Goal: Information Seeking & Learning: Learn about a topic

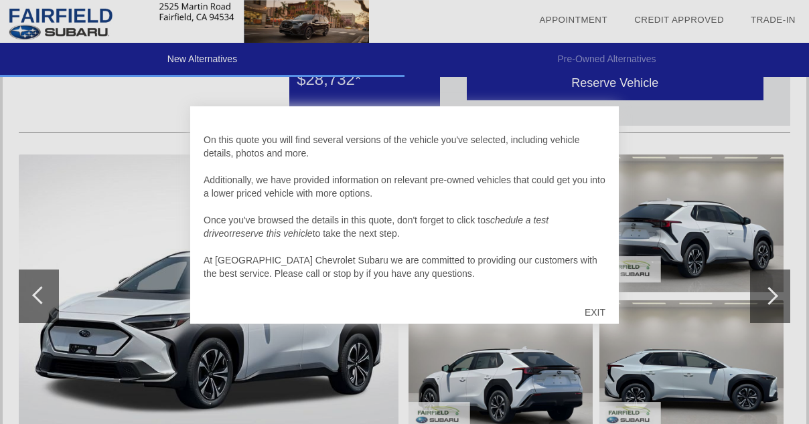
scroll to position [93, 0]
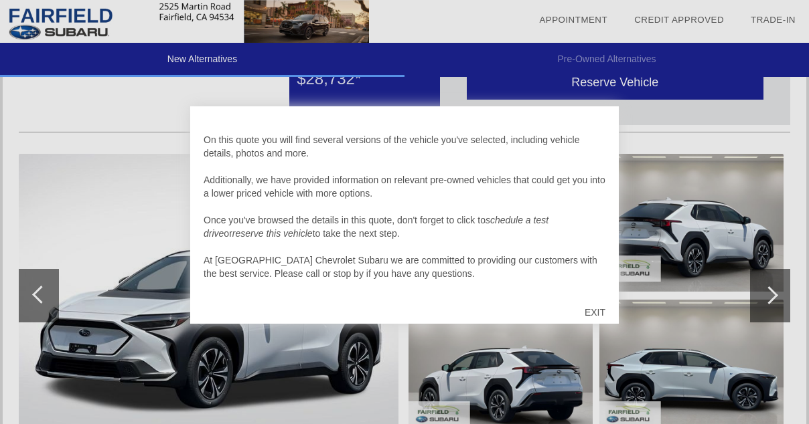
click at [597, 312] on div "EXIT" at bounding box center [595, 313] width 48 height 40
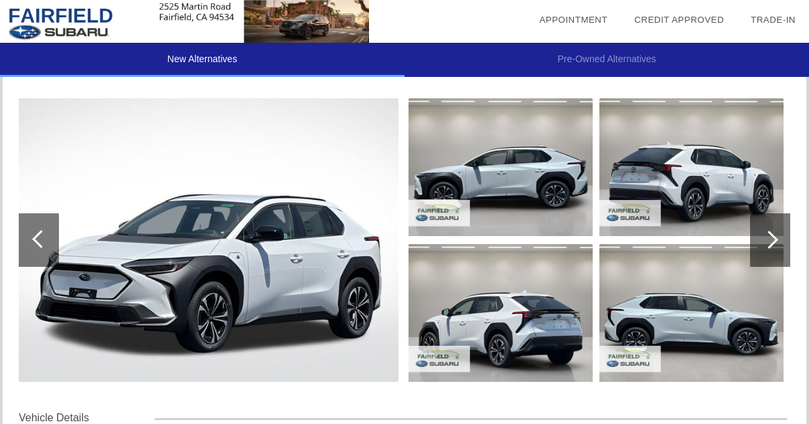
scroll to position [169, 0]
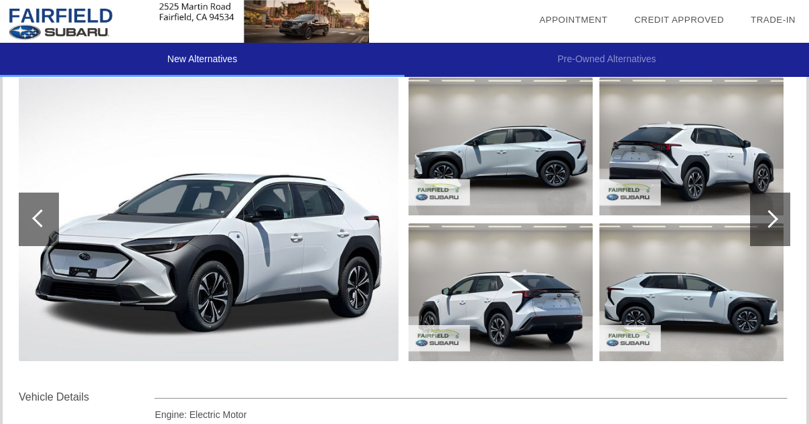
click at [773, 218] on div at bounding box center [769, 219] width 18 height 18
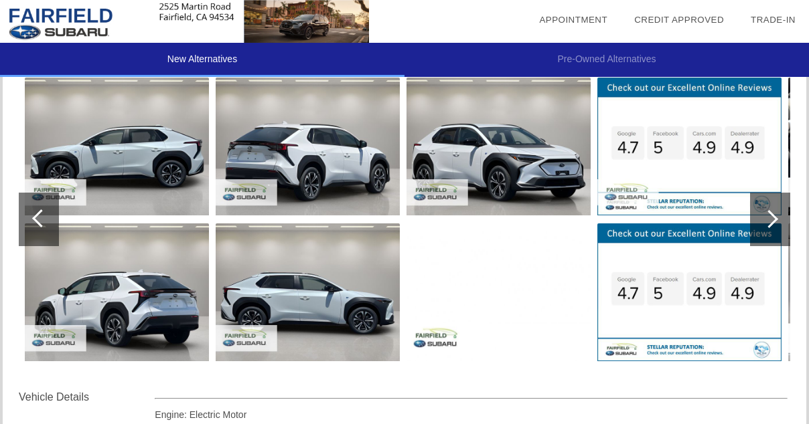
click at [769, 218] on div at bounding box center [769, 219] width 18 height 18
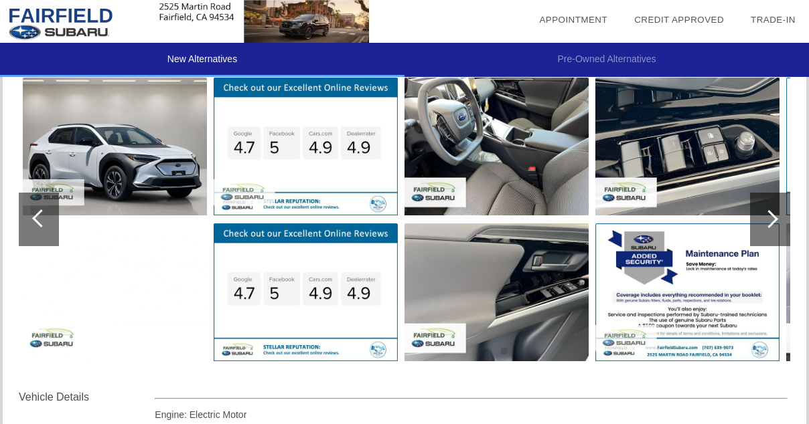
click at [769, 220] on div at bounding box center [769, 219] width 18 height 18
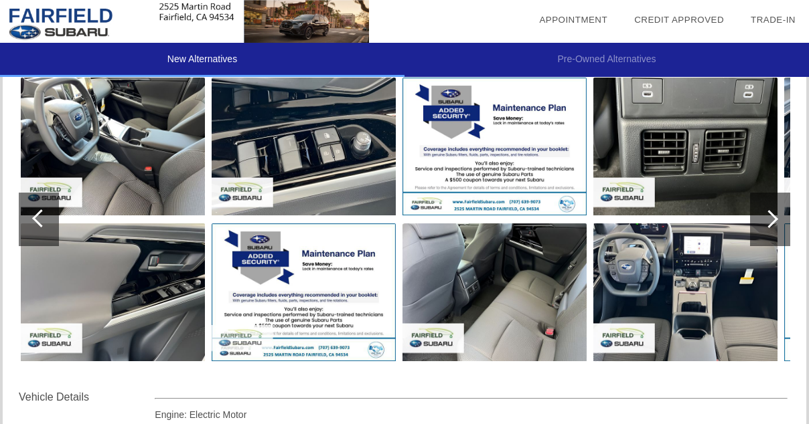
click at [143, 185] on img at bounding box center [113, 147] width 184 height 138
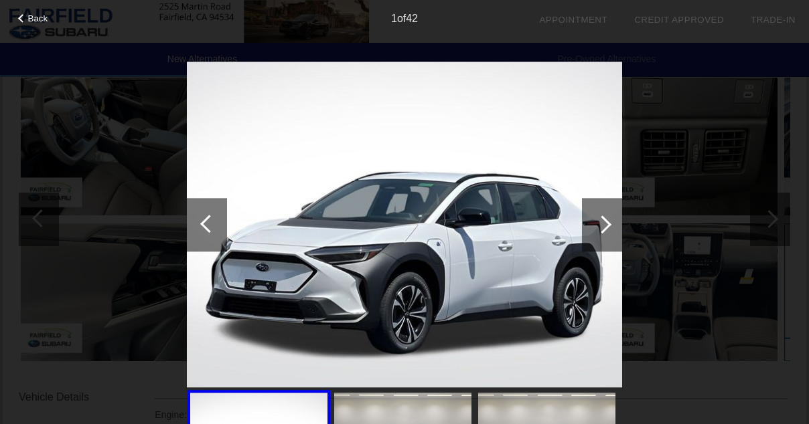
click at [607, 226] on div at bounding box center [602, 225] width 18 height 18
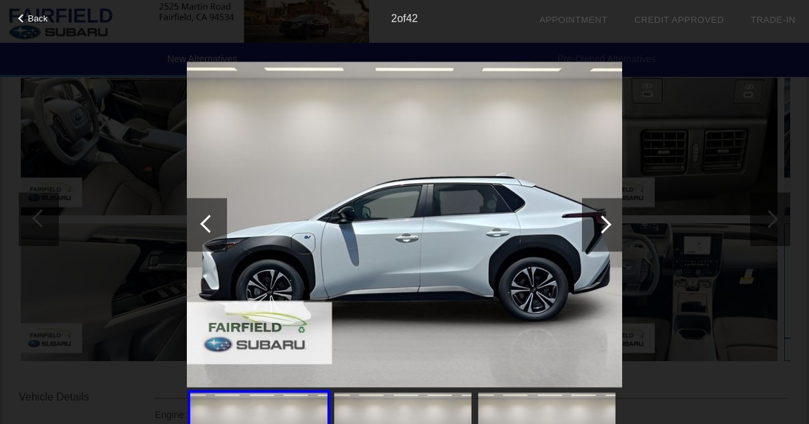
click at [607, 226] on div at bounding box center [602, 225] width 18 height 18
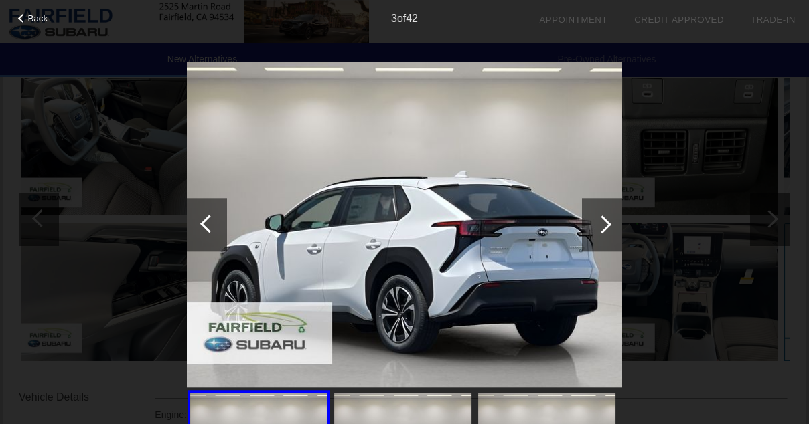
click at [607, 226] on div at bounding box center [602, 225] width 18 height 18
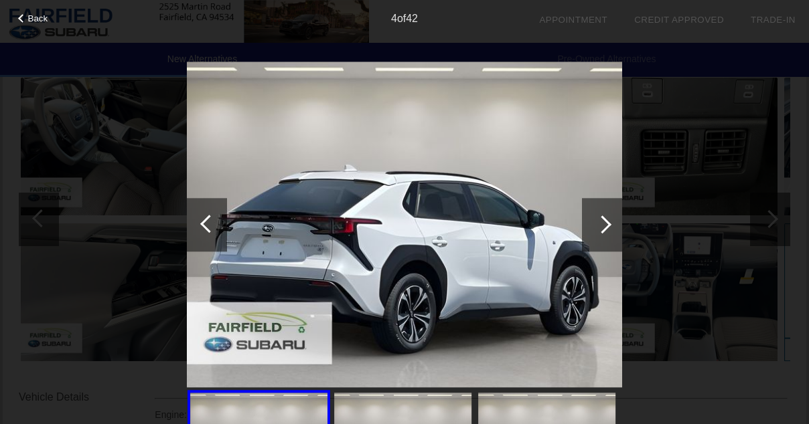
click at [607, 226] on div at bounding box center [602, 225] width 18 height 18
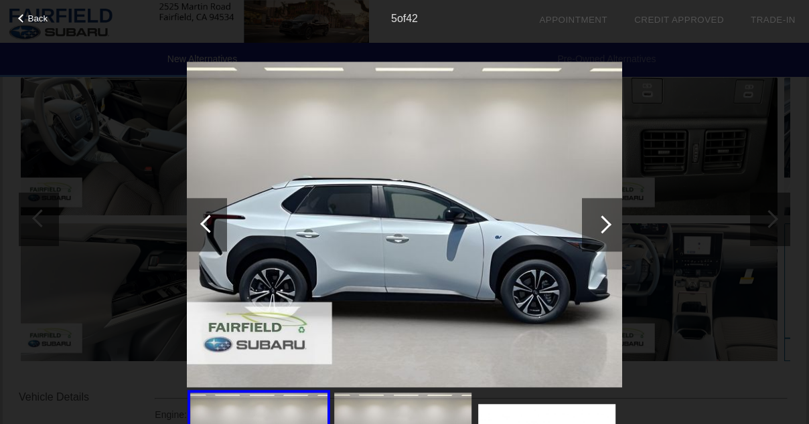
click at [607, 226] on div at bounding box center [602, 225] width 18 height 18
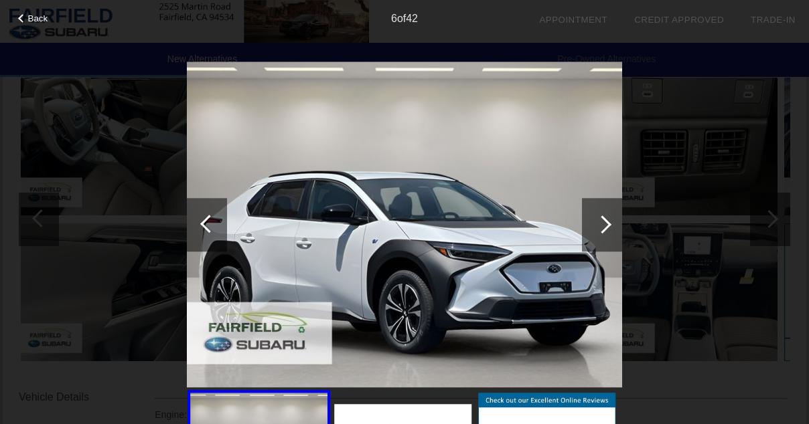
click at [607, 226] on div at bounding box center [602, 225] width 18 height 18
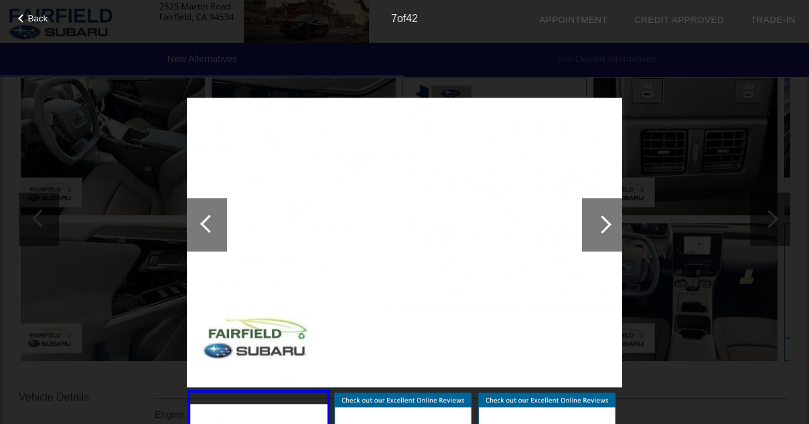
click at [607, 226] on div at bounding box center [602, 225] width 18 height 18
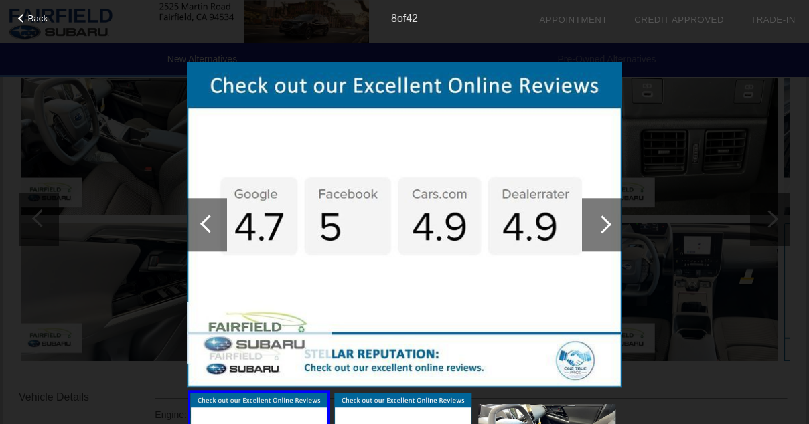
click at [607, 224] on div at bounding box center [602, 225] width 18 height 18
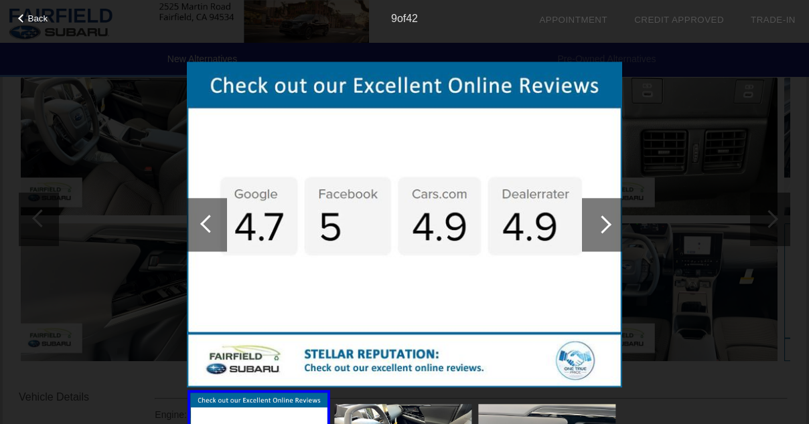
click at [605, 222] on div at bounding box center [602, 225] width 18 height 18
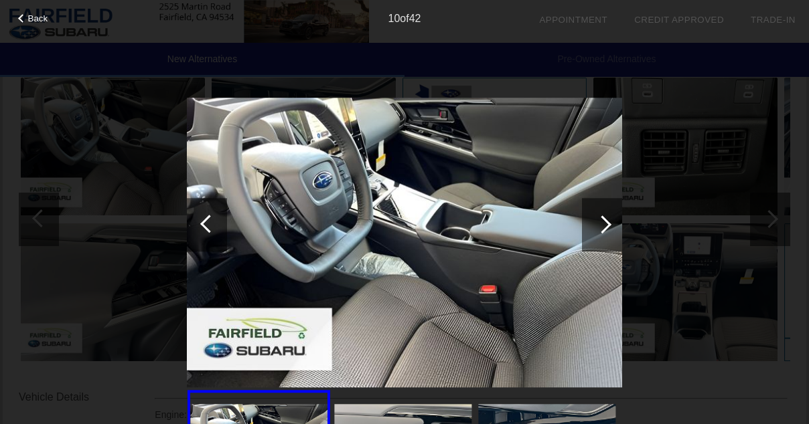
click at [605, 221] on div at bounding box center [602, 225] width 18 height 18
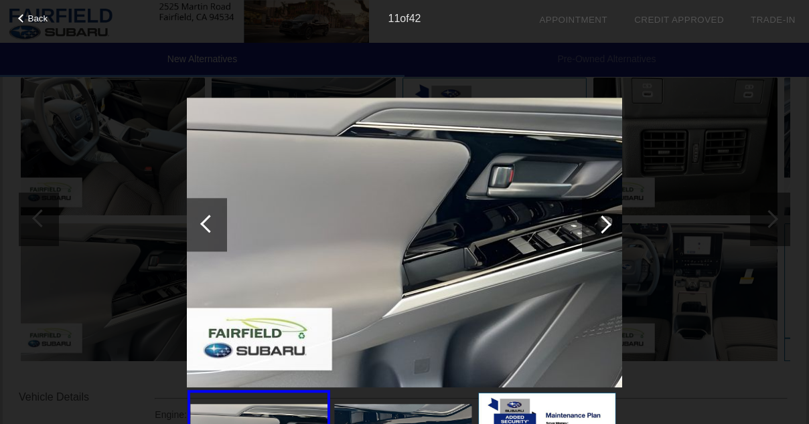
click at [605, 221] on div at bounding box center [602, 225] width 18 height 18
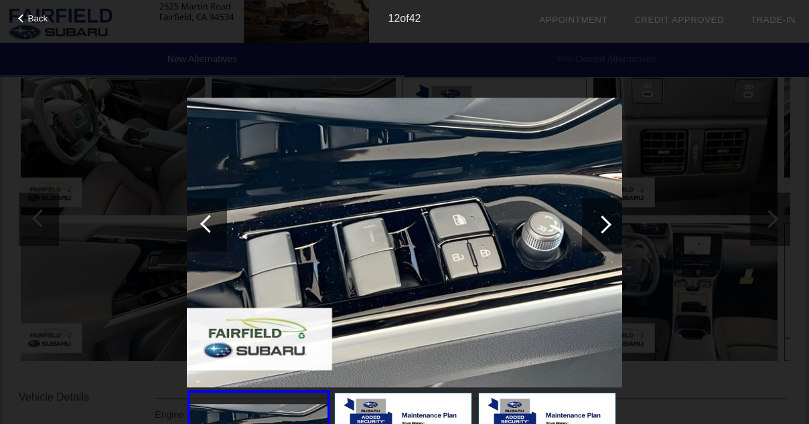
click at [605, 221] on div at bounding box center [602, 225] width 18 height 18
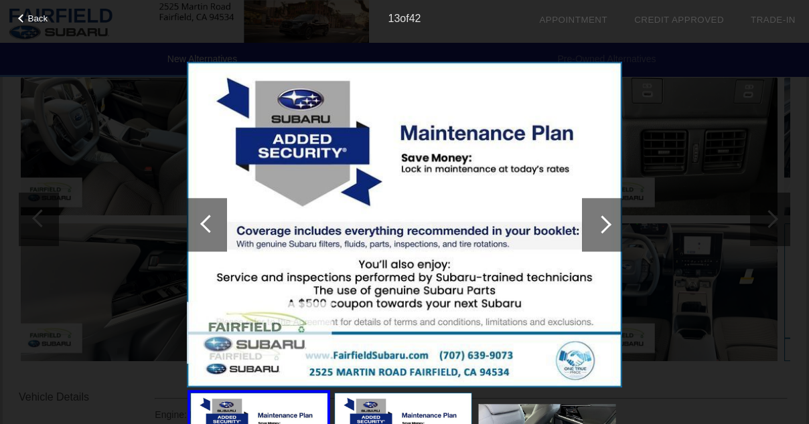
click at [605, 221] on div at bounding box center [602, 225] width 18 height 18
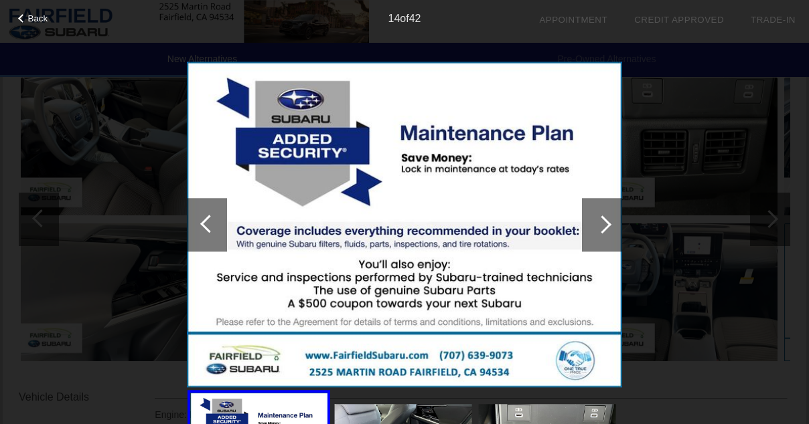
click at [605, 221] on div at bounding box center [602, 225] width 18 height 18
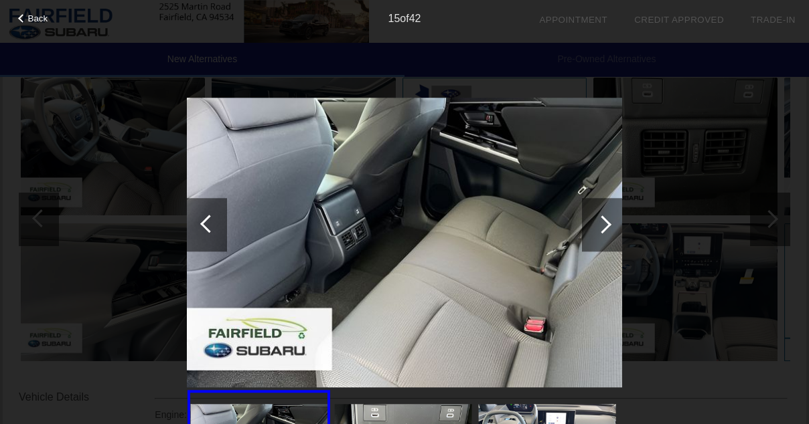
click at [605, 221] on div at bounding box center [602, 225] width 18 height 18
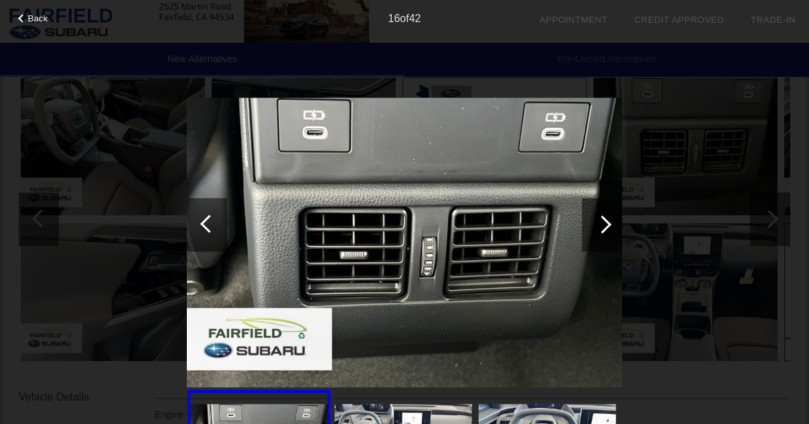
click at [605, 221] on div at bounding box center [602, 225] width 18 height 18
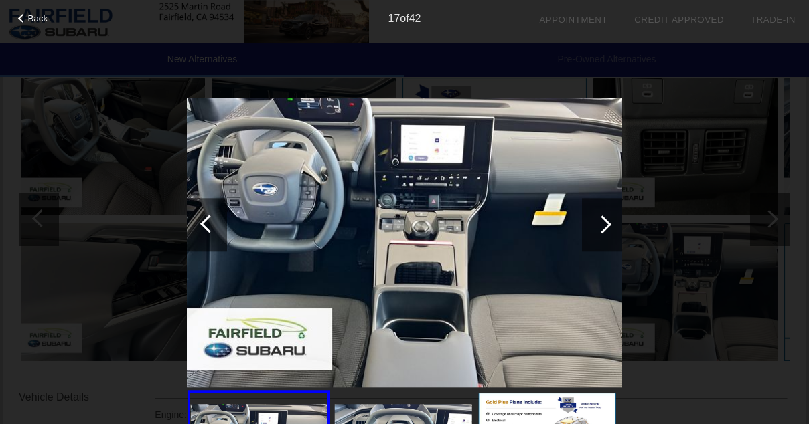
click at [605, 221] on div at bounding box center [602, 225] width 18 height 18
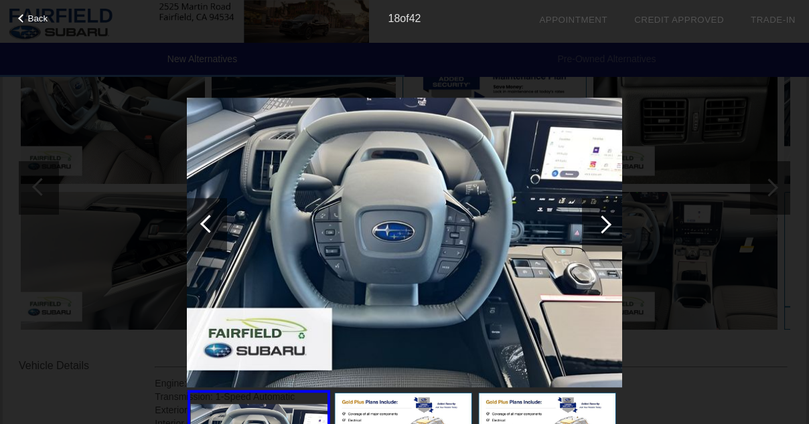
scroll to position [202, 0]
click at [606, 218] on div at bounding box center [602, 225] width 40 height 54
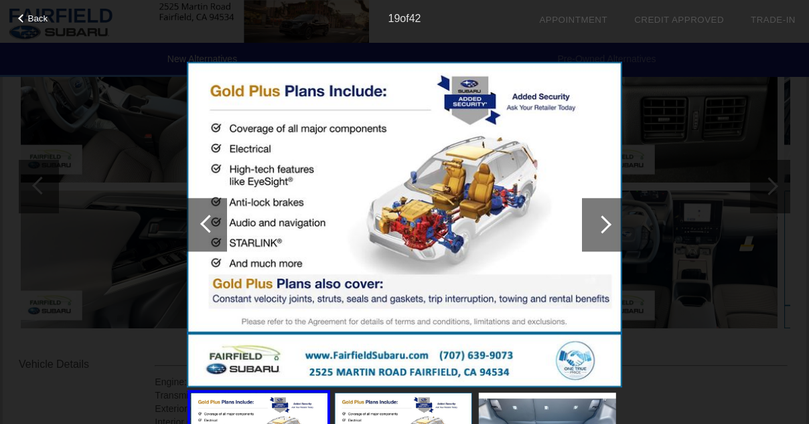
scroll to position [201, 0]
click at [603, 228] on div at bounding box center [602, 225] width 18 height 18
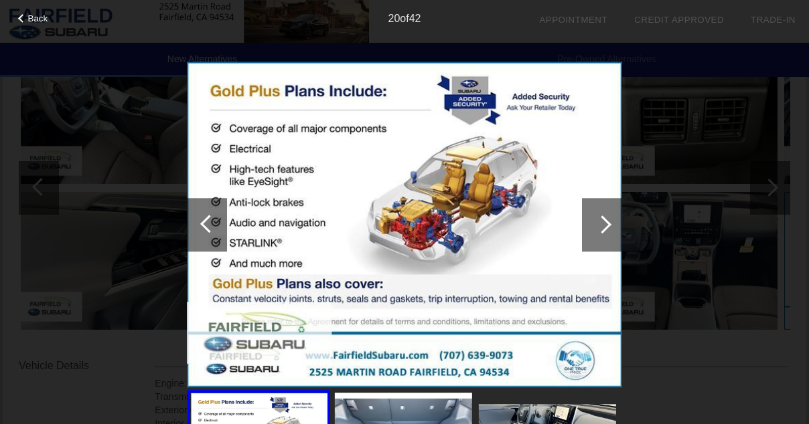
click at [603, 228] on div at bounding box center [602, 225] width 18 height 18
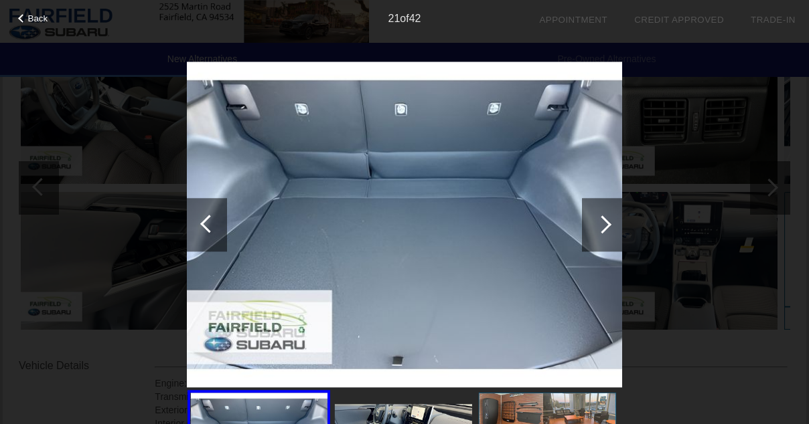
click at [603, 228] on div at bounding box center [602, 225] width 18 height 18
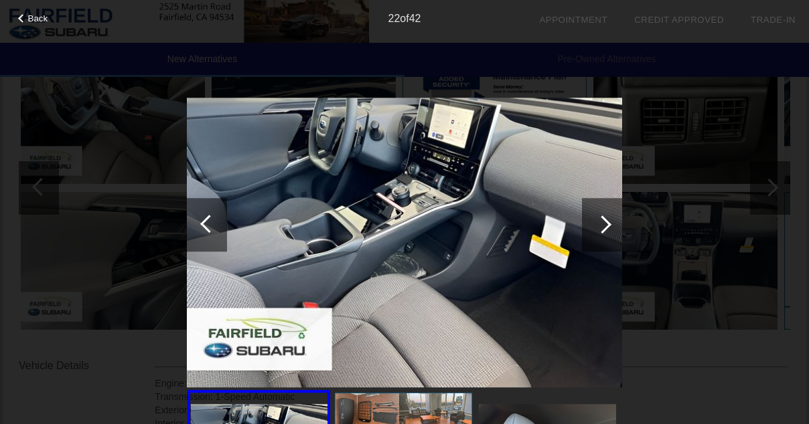
click at [603, 228] on div at bounding box center [602, 225] width 18 height 18
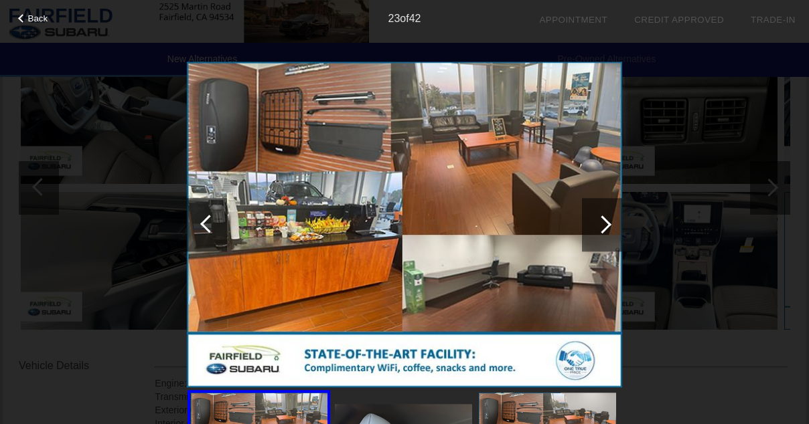
click at [607, 222] on div at bounding box center [602, 225] width 18 height 18
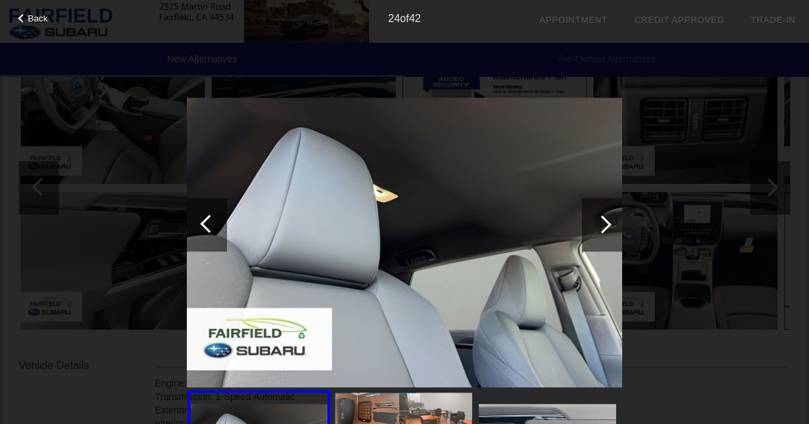
click at [607, 222] on div at bounding box center [602, 225] width 18 height 18
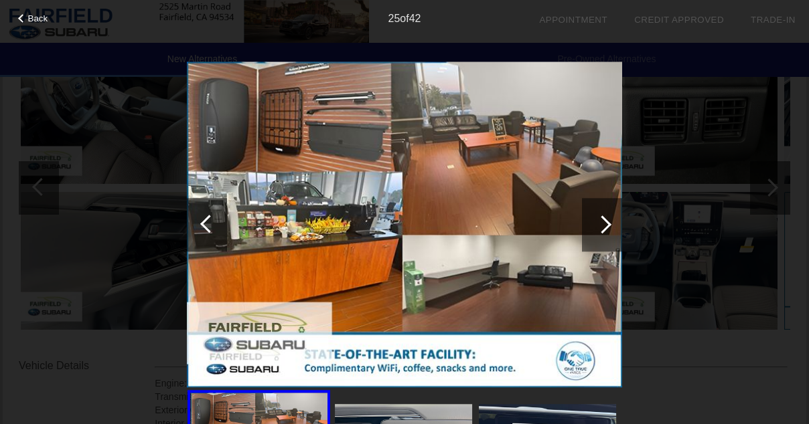
click at [198, 218] on div at bounding box center [207, 225] width 40 height 54
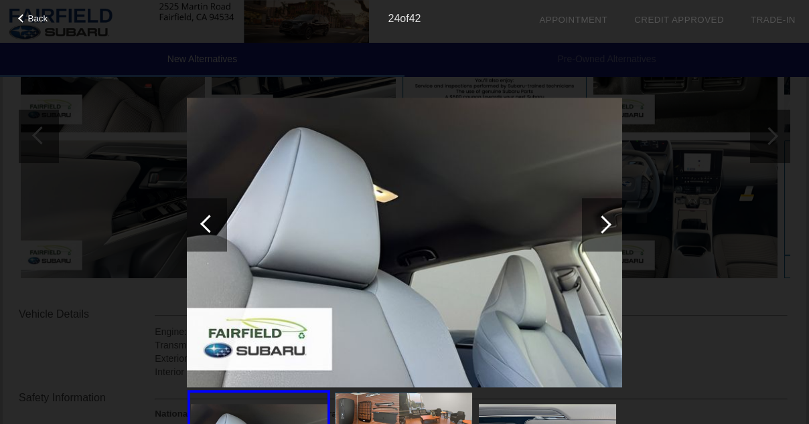
scroll to position [257, 0]
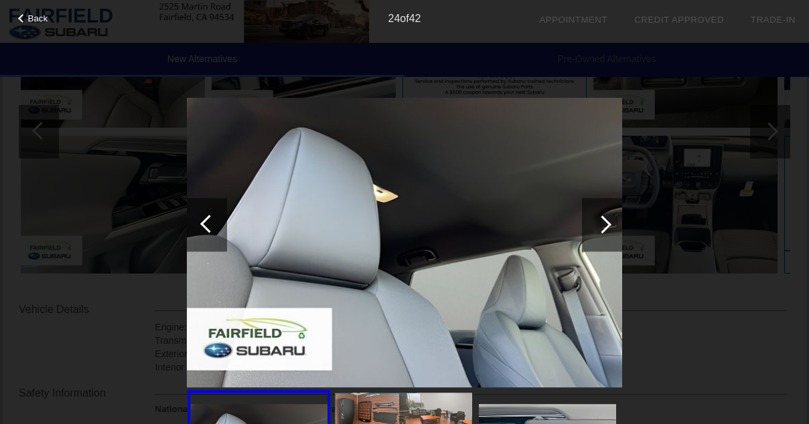
click at [609, 225] on div at bounding box center [602, 225] width 18 height 18
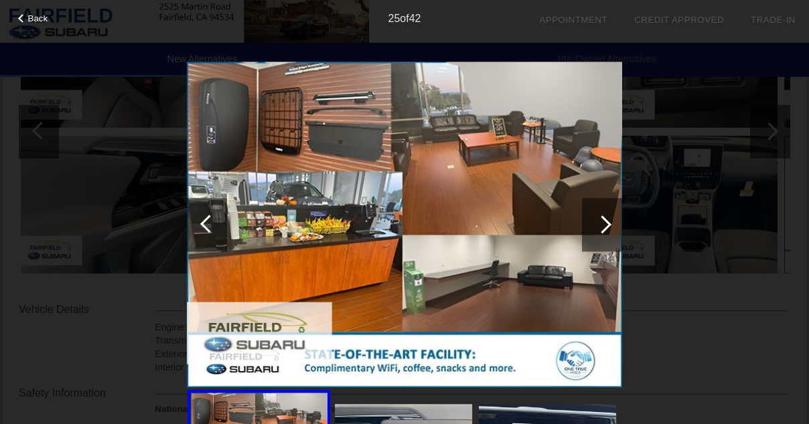
click at [609, 225] on div at bounding box center [602, 225] width 18 height 18
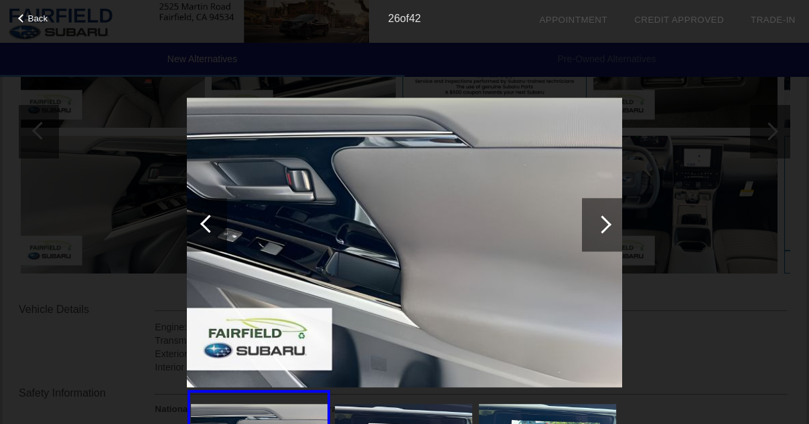
click at [609, 225] on div at bounding box center [602, 225] width 18 height 18
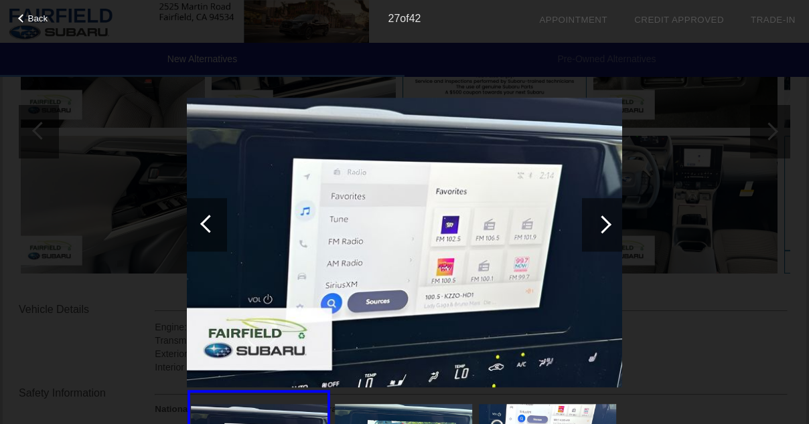
click at [608, 224] on div at bounding box center [602, 225] width 18 height 18
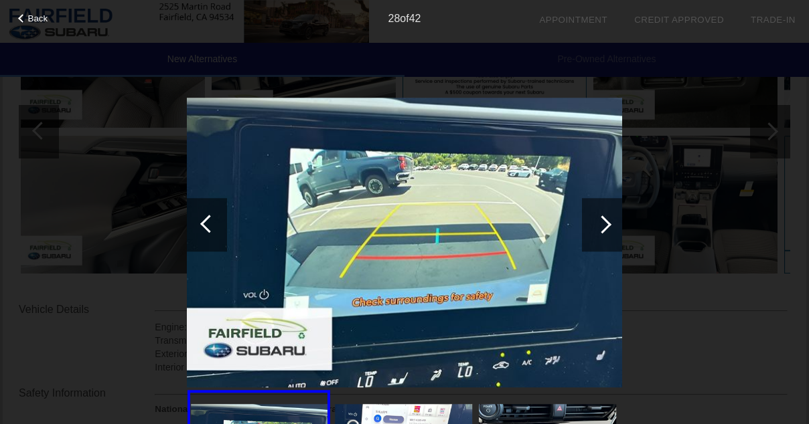
click at [608, 224] on div at bounding box center [602, 225] width 18 height 18
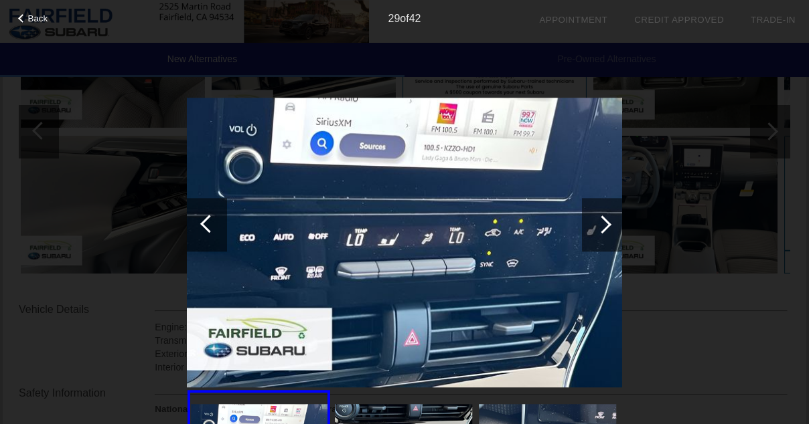
click at [608, 224] on div at bounding box center [602, 225] width 18 height 18
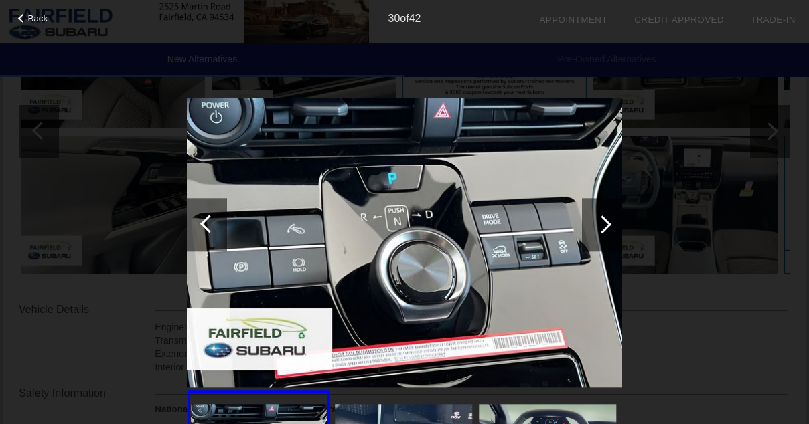
click at [608, 224] on div at bounding box center [602, 225] width 18 height 18
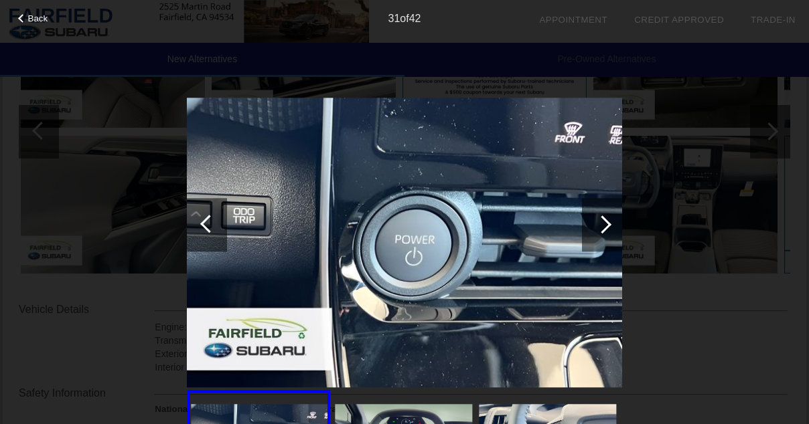
click at [608, 224] on div at bounding box center [602, 225] width 18 height 18
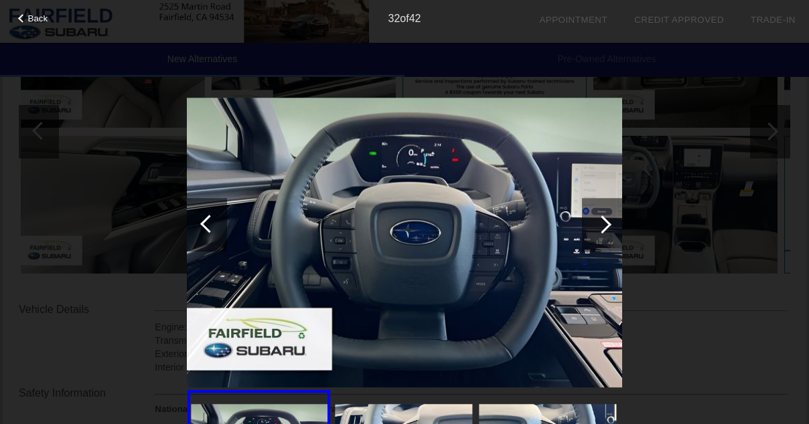
scroll to position [259, 0]
click at [608, 224] on div at bounding box center [602, 225] width 18 height 18
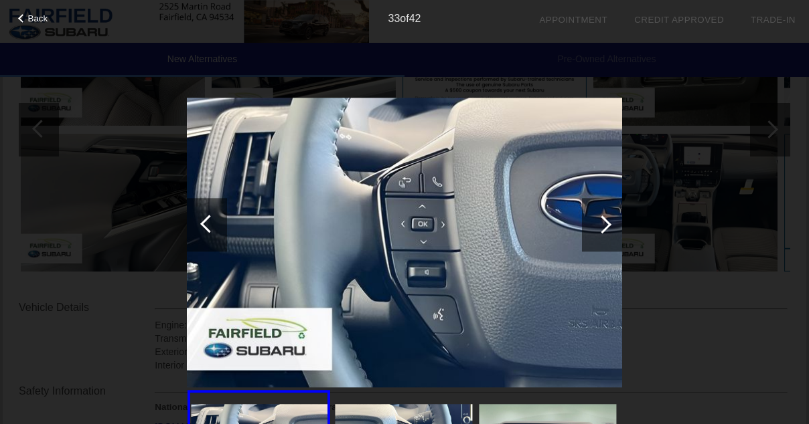
click at [608, 224] on div at bounding box center [602, 225] width 18 height 18
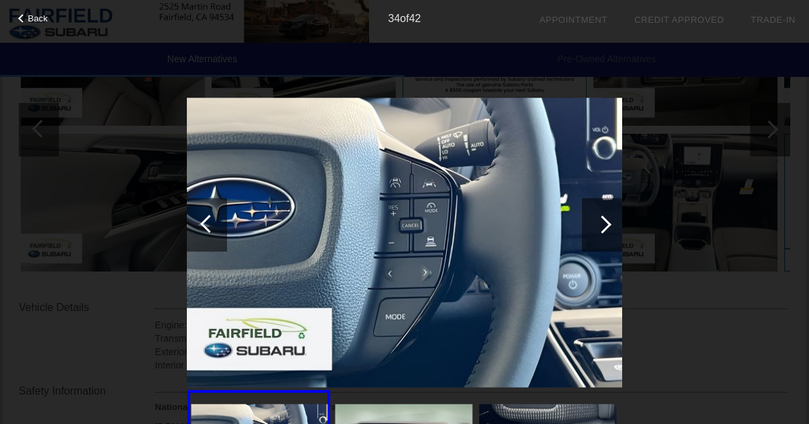
click at [608, 224] on div at bounding box center [602, 225] width 18 height 18
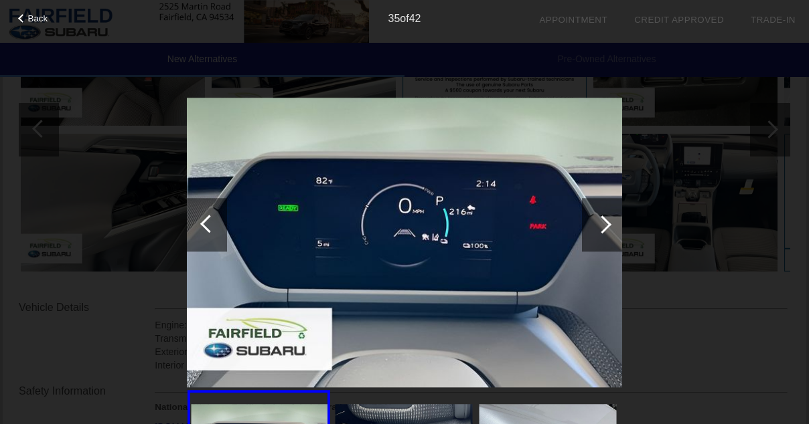
click at [608, 224] on div at bounding box center [602, 225] width 18 height 18
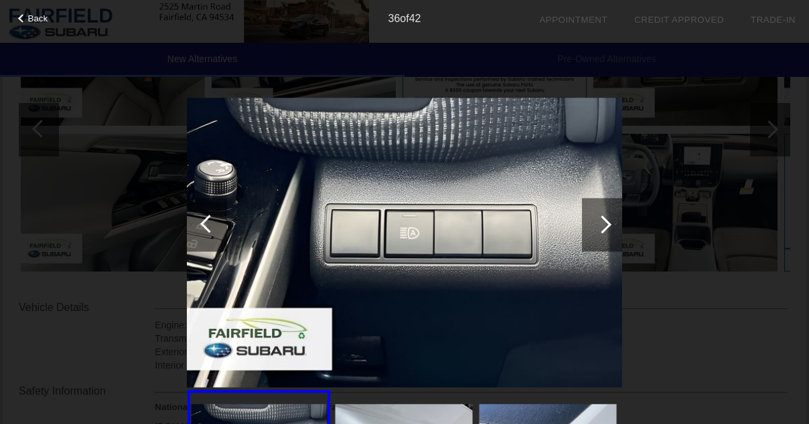
click at [608, 224] on div at bounding box center [602, 225] width 18 height 18
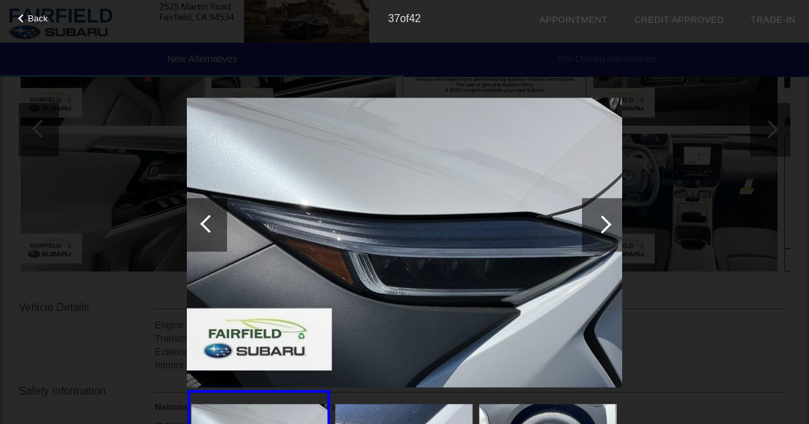
click at [608, 224] on div at bounding box center [602, 225] width 18 height 18
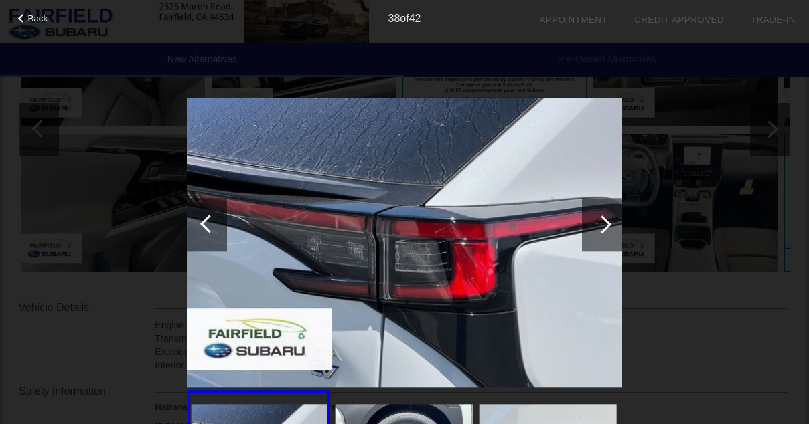
click at [608, 224] on div at bounding box center [602, 225] width 18 height 18
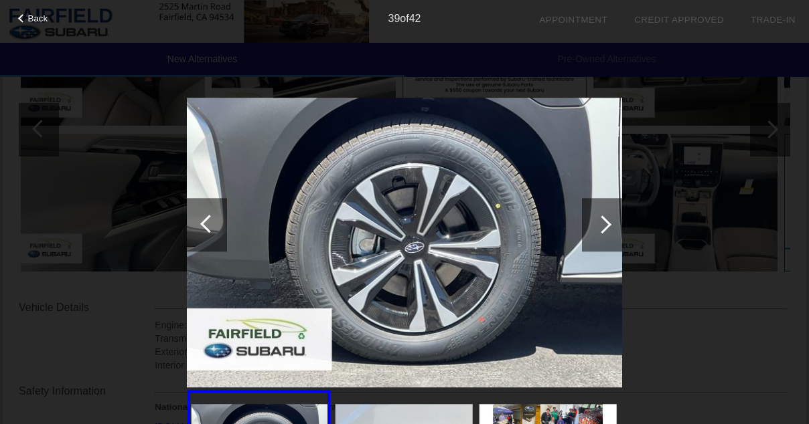
click at [608, 224] on div at bounding box center [602, 225] width 18 height 18
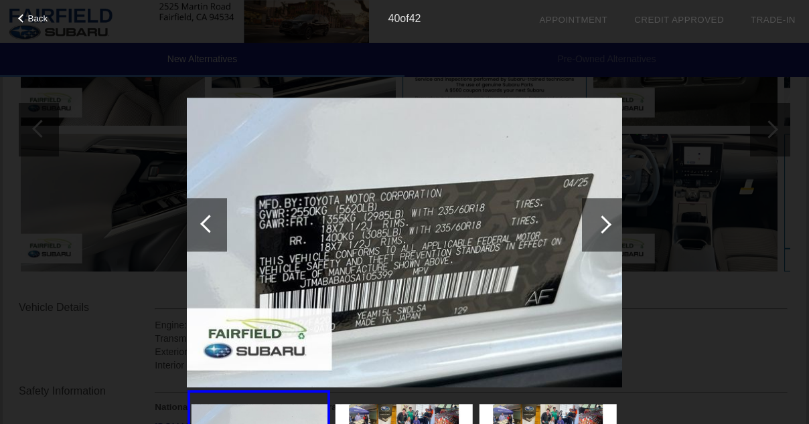
click at [209, 225] on div at bounding box center [209, 224] width 18 height 18
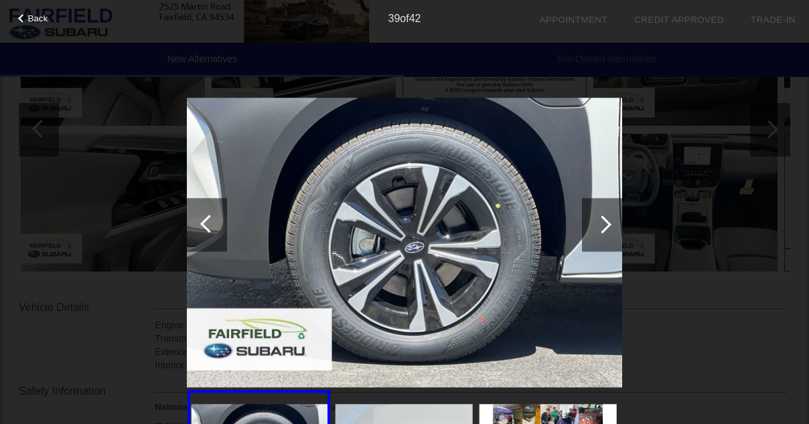
click at [599, 221] on div at bounding box center [602, 225] width 18 height 18
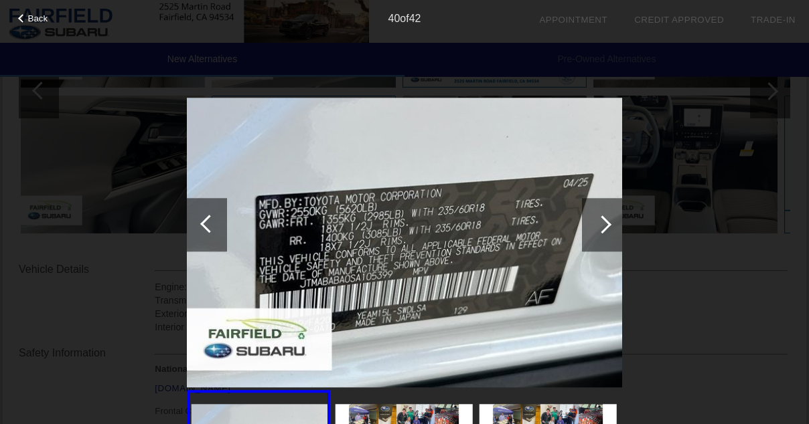
scroll to position [299, 0]
click at [602, 226] on div at bounding box center [602, 225] width 18 height 18
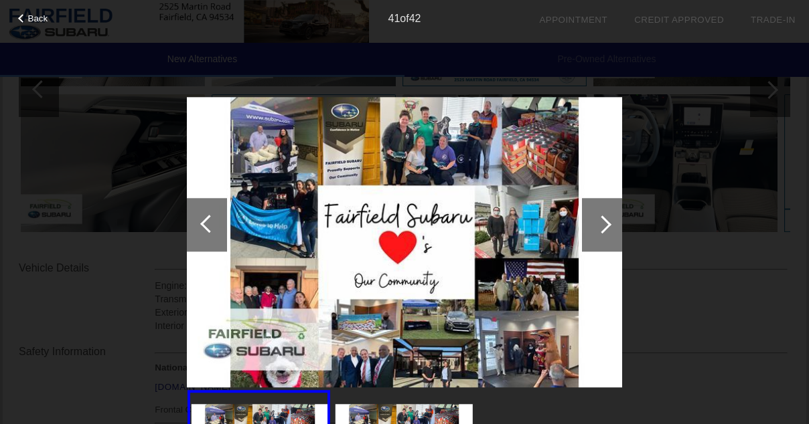
click at [602, 226] on div at bounding box center [602, 225] width 18 height 18
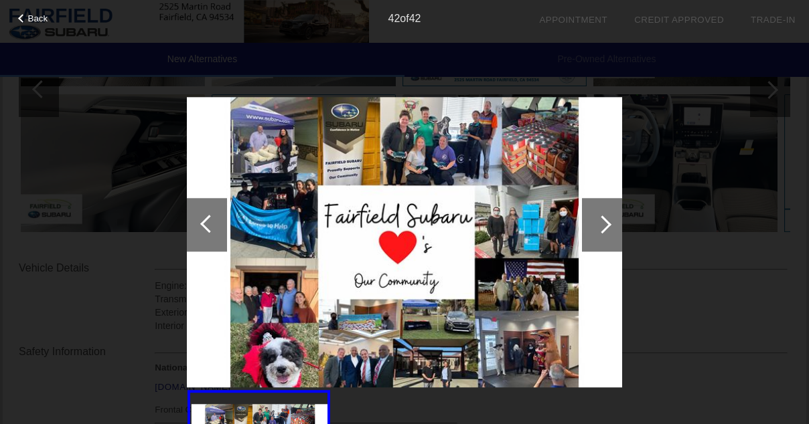
click at [602, 226] on div at bounding box center [602, 225] width 18 height 18
click at [605, 224] on div at bounding box center [602, 225] width 18 height 18
click at [608, 224] on div at bounding box center [602, 225] width 18 height 18
click at [210, 226] on div at bounding box center [209, 224] width 18 height 18
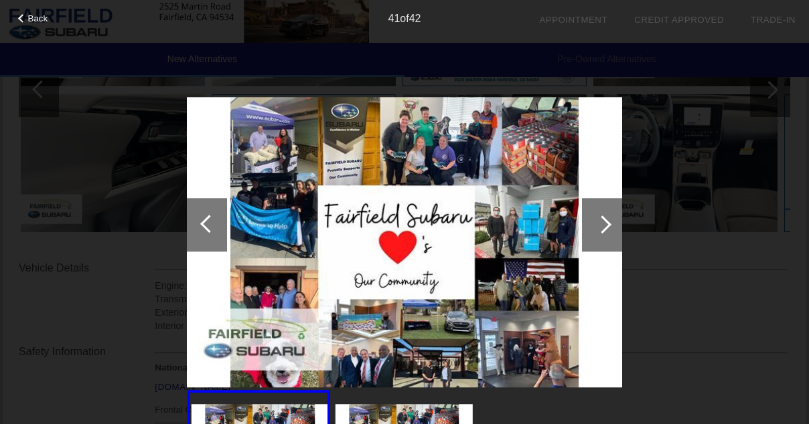
click at [210, 226] on div at bounding box center [209, 224] width 18 height 18
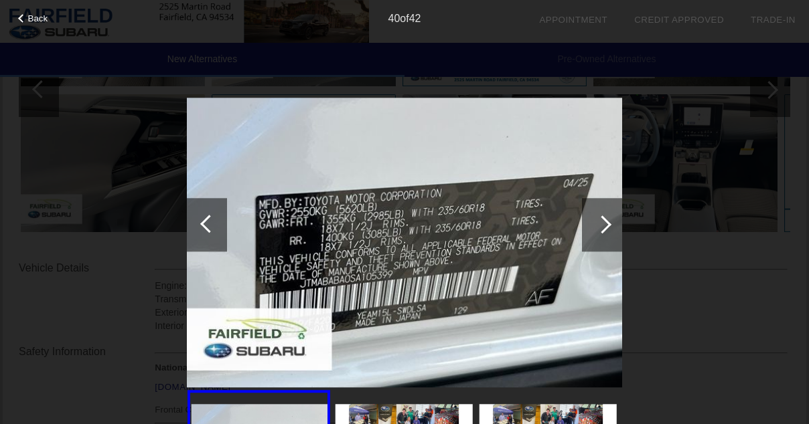
click at [210, 226] on div at bounding box center [209, 224] width 18 height 18
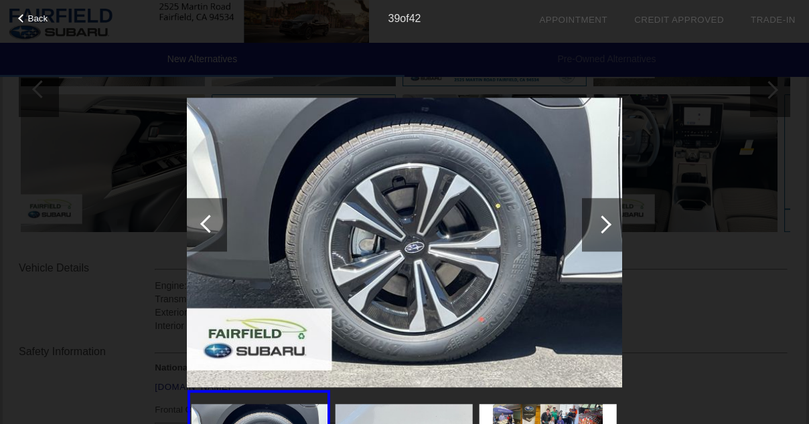
click at [210, 226] on div at bounding box center [209, 224] width 18 height 18
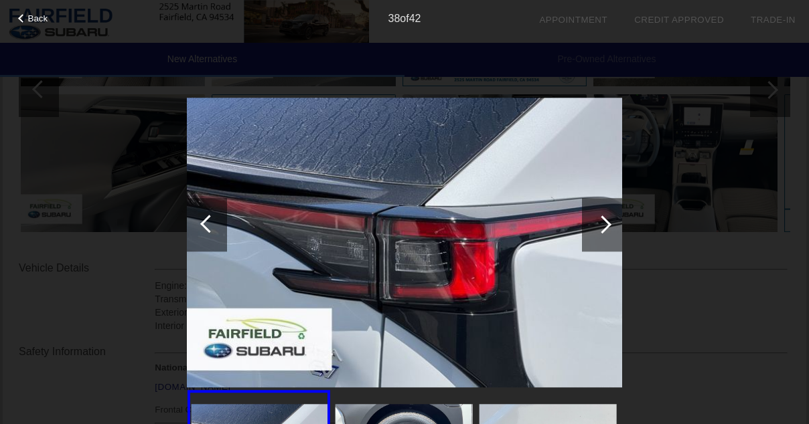
click at [210, 226] on div at bounding box center [209, 224] width 18 height 18
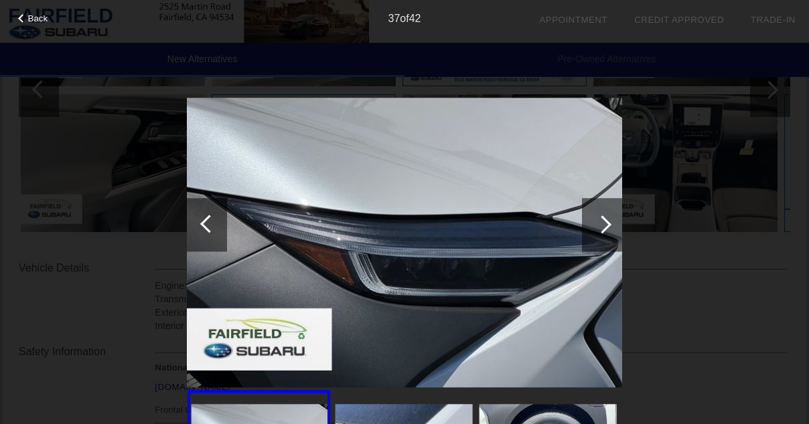
click at [210, 226] on div at bounding box center [209, 224] width 18 height 18
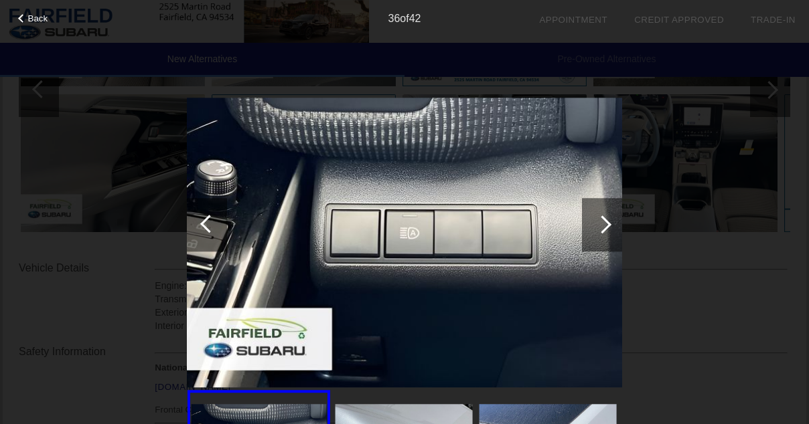
click at [210, 226] on div at bounding box center [209, 224] width 18 height 18
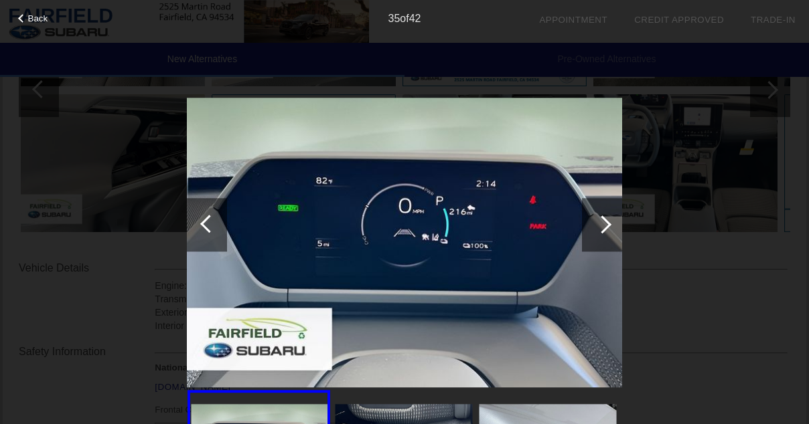
click at [210, 226] on div at bounding box center [209, 224] width 18 height 18
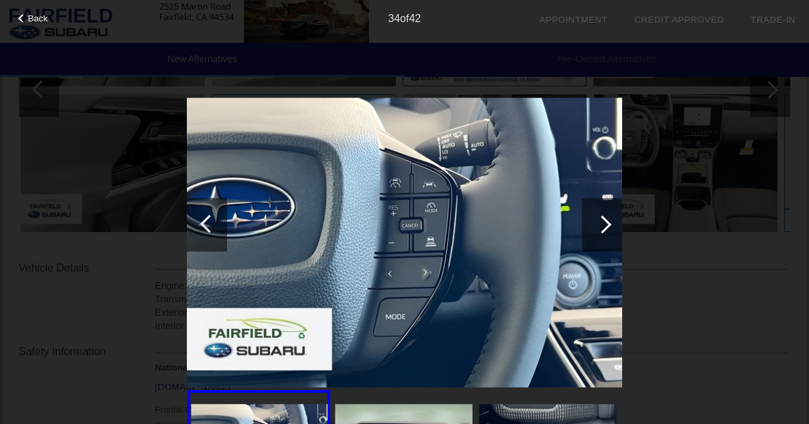
click at [593, 226] on div at bounding box center [602, 225] width 40 height 54
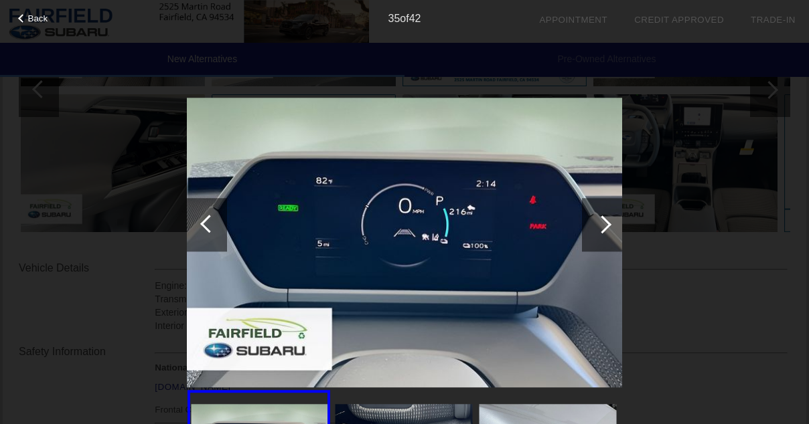
click at [207, 218] on div at bounding box center [209, 224] width 18 height 18
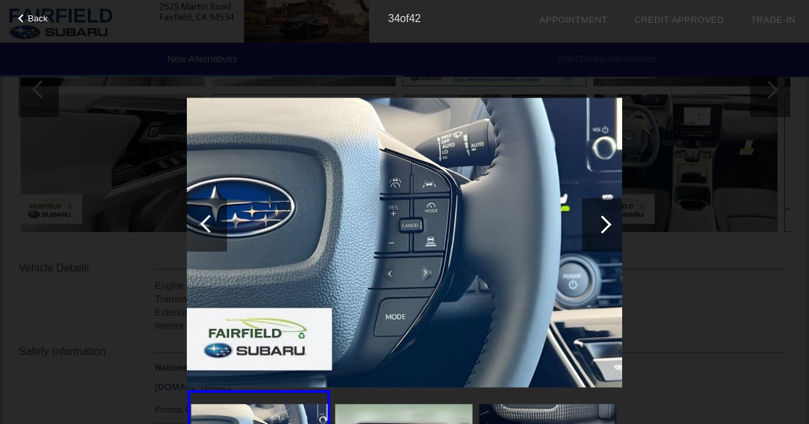
click at [207, 218] on div at bounding box center [209, 224] width 18 height 18
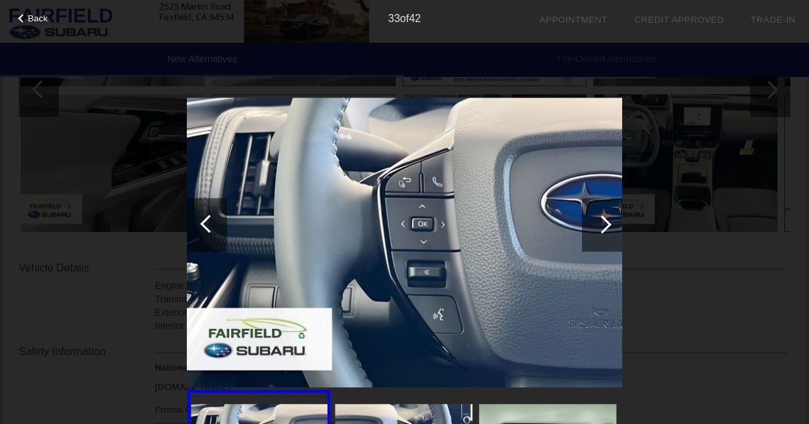
click at [618, 223] on div at bounding box center [602, 225] width 40 height 54
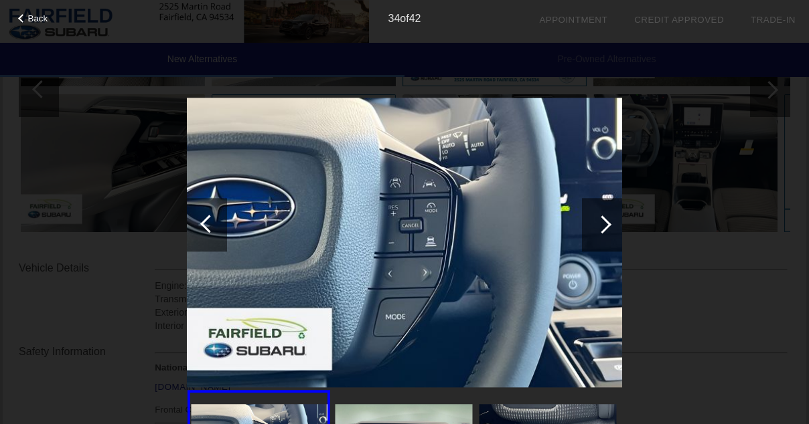
click at [604, 228] on div at bounding box center [602, 225] width 18 height 18
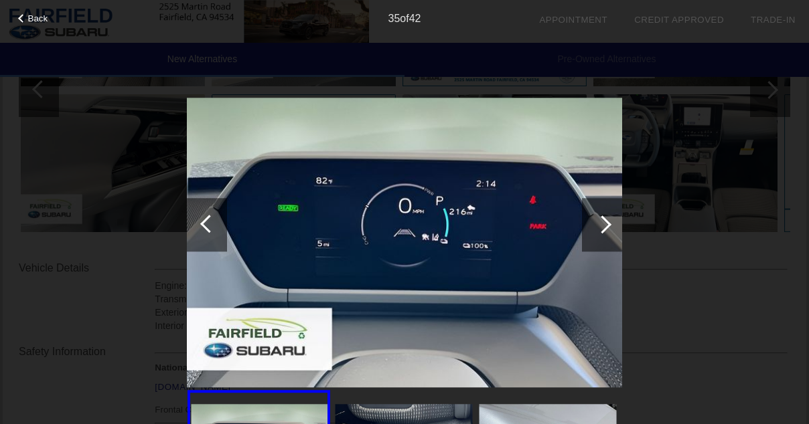
click at [603, 228] on div at bounding box center [602, 225] width 18 height 18
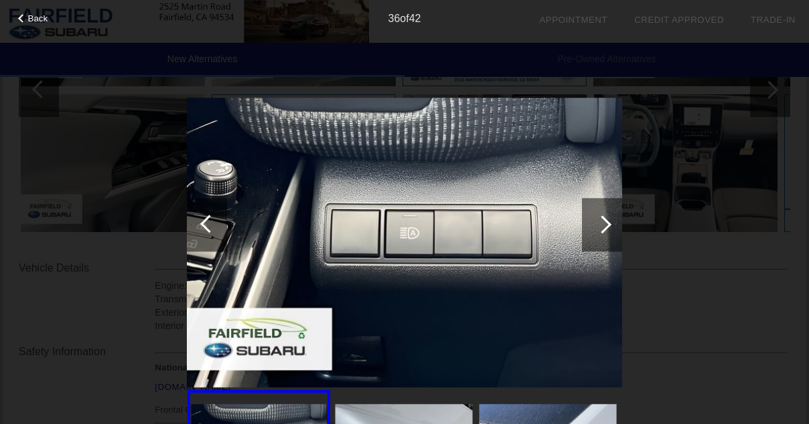
click at [203, 227] on div at bounding box center [207, 225] width 40 height 54
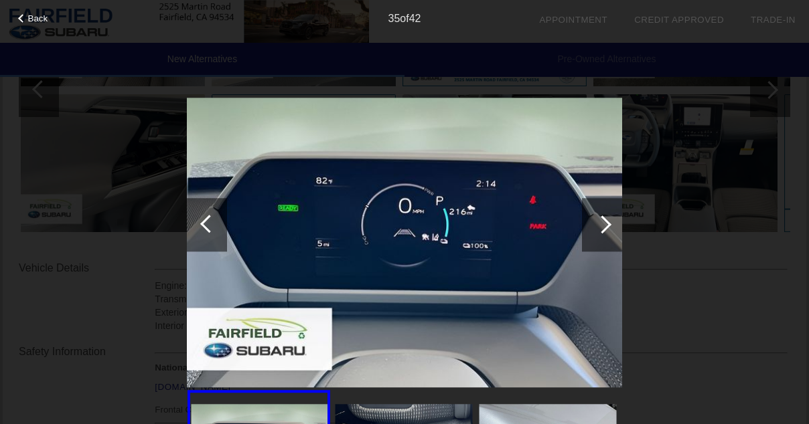
click at [203, 227] on div at bounding box center [207, 225] width 40 height 54
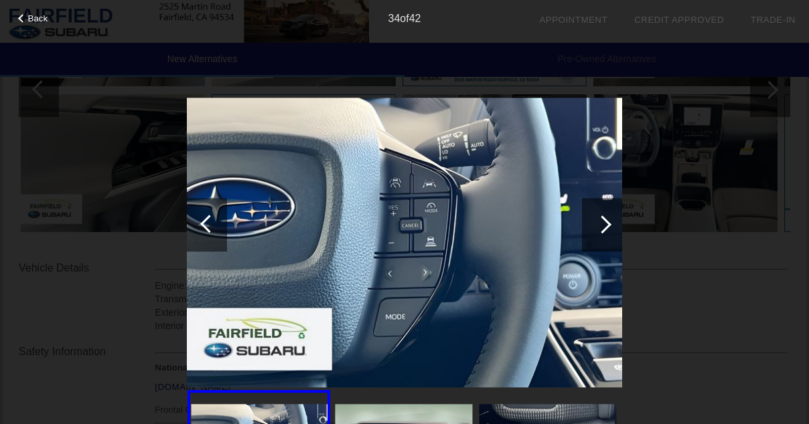
click at [203, 227] on div at bounding box center [207, 225] width 40 height 54
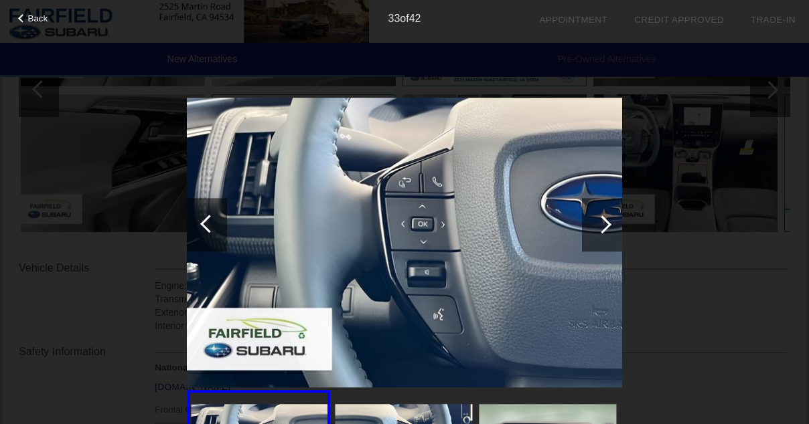
click at [203, 227] on div at bounding box center [207, 225] width 40 height 54
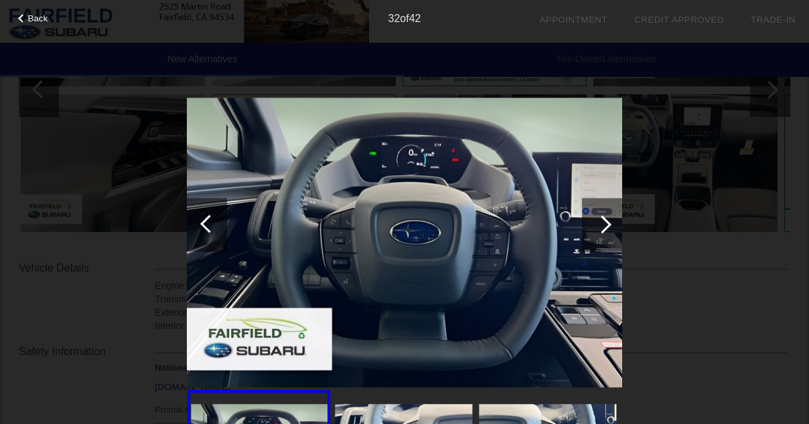
click at [203, 227] on div at bounding box center [207, 225] width 40 height 54
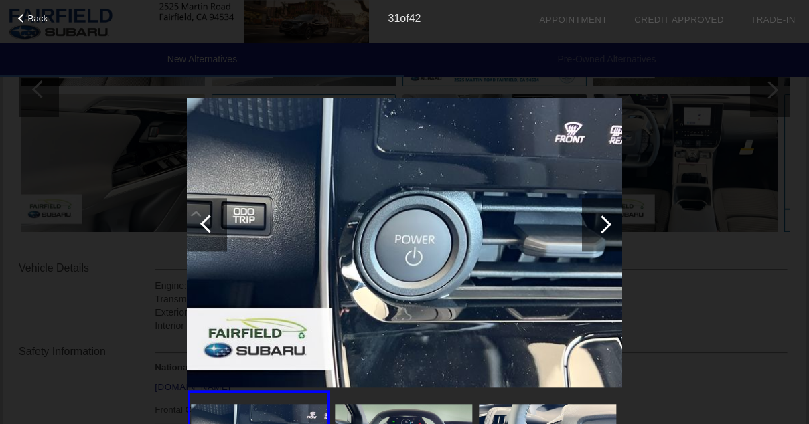
click at [605, 224] on div at bounding box center [602, 225] width 18 height 18
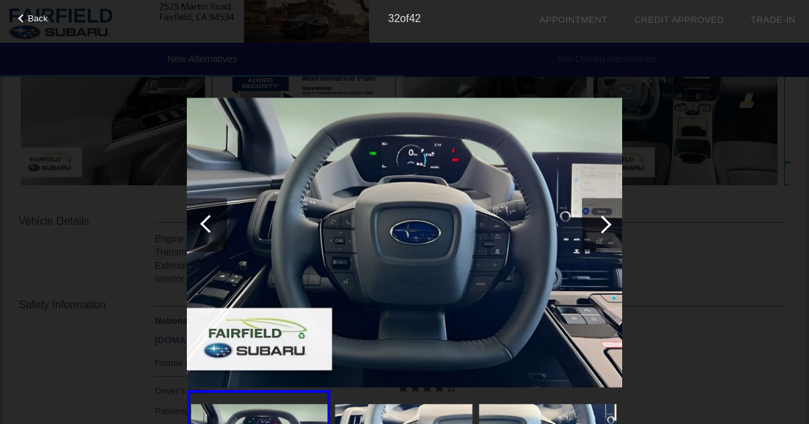
scroll to position [356, 0]
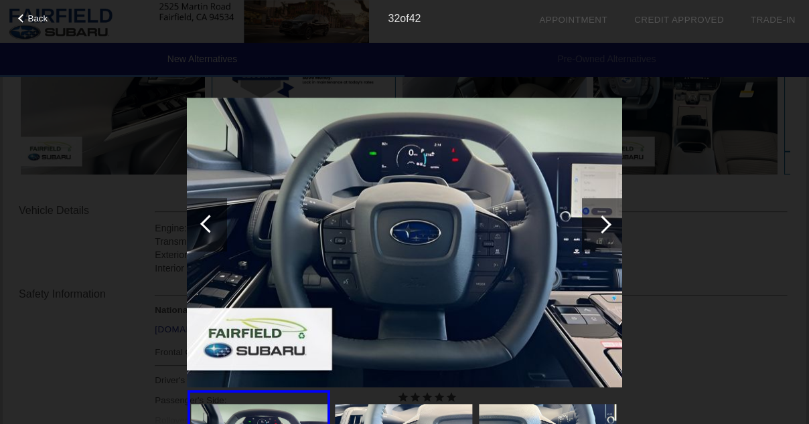
click at [611, 232] on div at bounding box center [602, 225] width 40 height 54
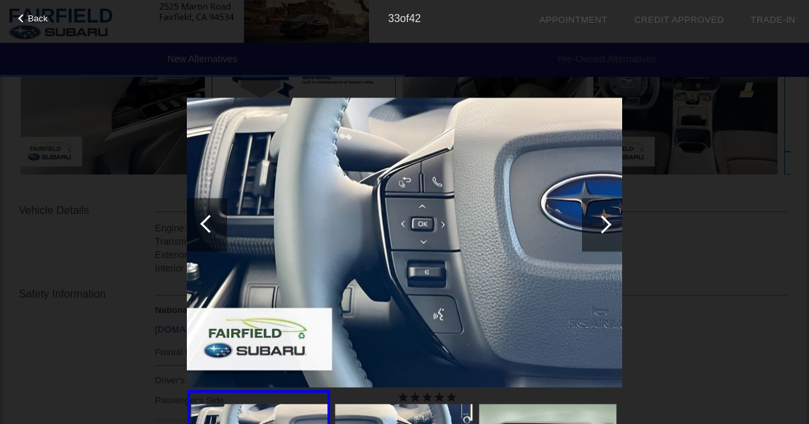
click at [207, 226] on div at bounding box center [209, 224] width 18 height 18
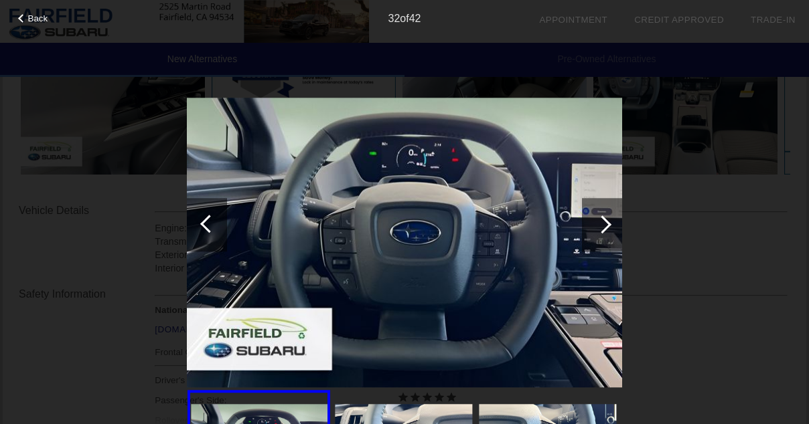
click at [207, 226] on div at bounding box center [209, 224] width 18 height 18
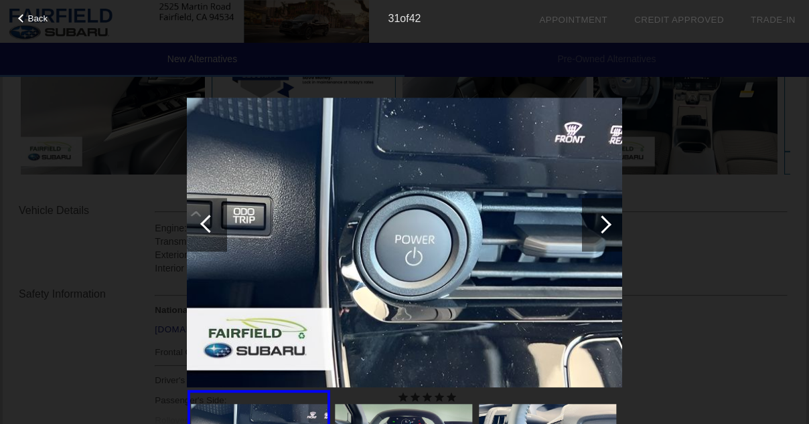
click at [207, 226] on div at bounding box center [209, 224] width 18 height 18
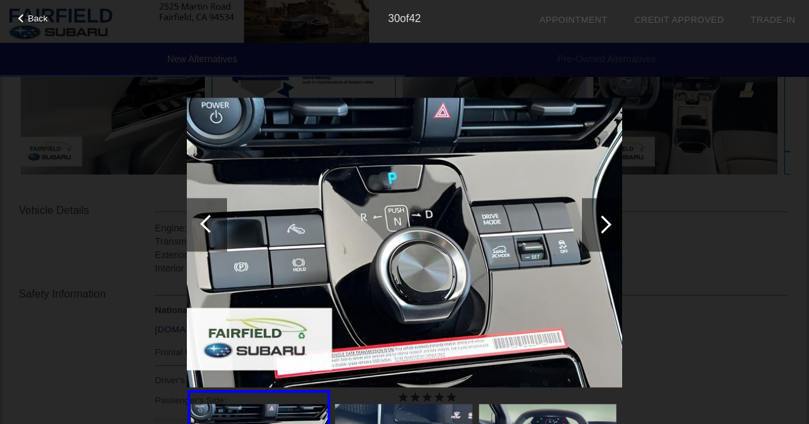
click at [207, 226] on div at bounding box center [209, 224] width 18 height 18
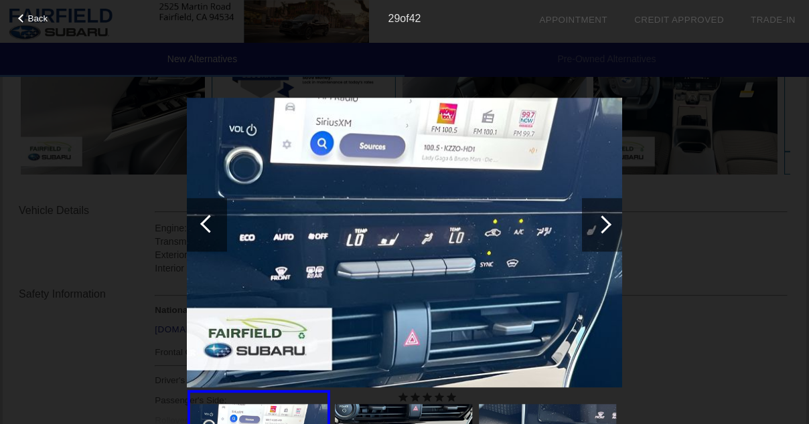
click at [207, 226] on div at bounding box center [209, 224] width 18 height 18
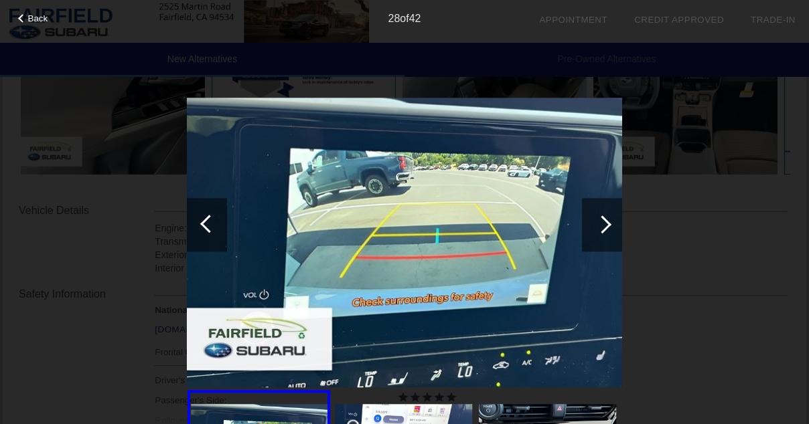
click at [207, 226] on div at bounding box center [209, 224] width 18 height 18
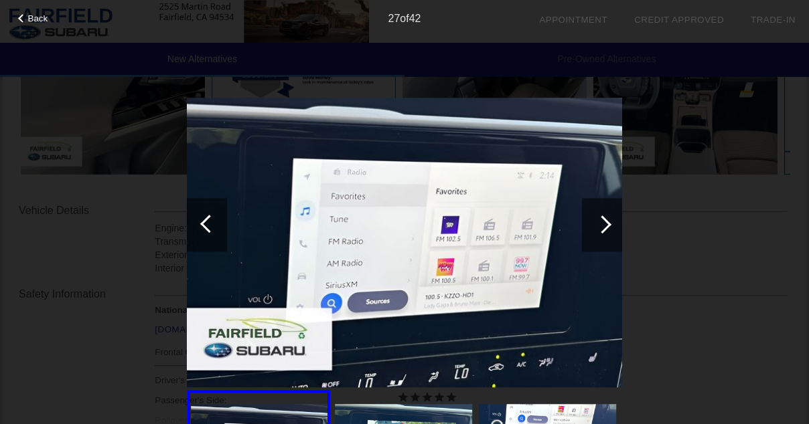
click at [207, 226] on div at bounding box center [209, 224] width 18 height 18
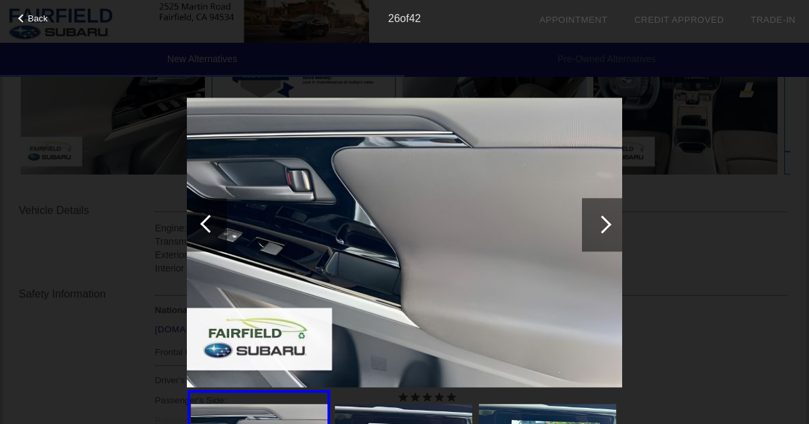
click at [207, 226] on div at bounding box center [209, 224] width 18 height 18
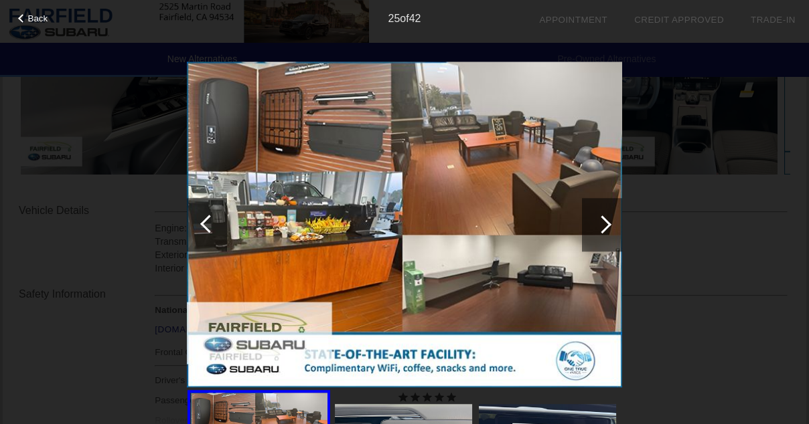
click at [207, 226] on div at bounding box center [209, 224] width 18 height 18
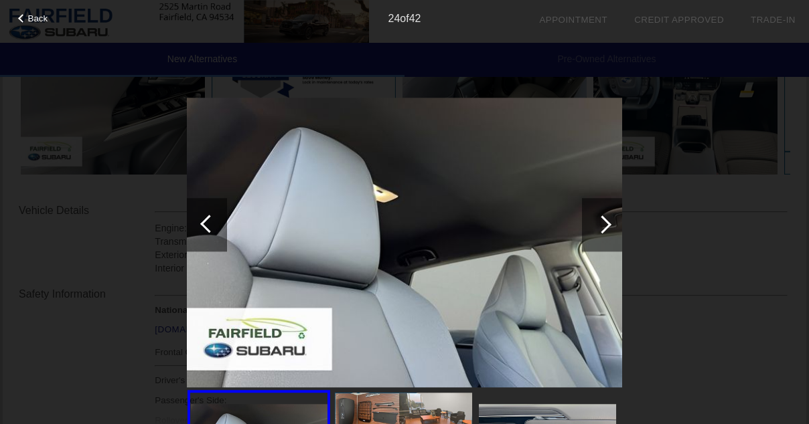
click at [207, 226] on div at bounding box center [209, 224] width 18 height 18
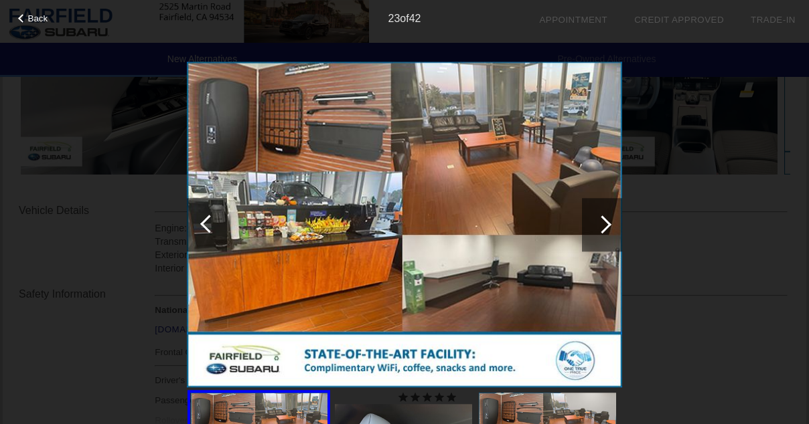
click at [613, 233] on div at bounding box center [602, 225] width 40 height 54
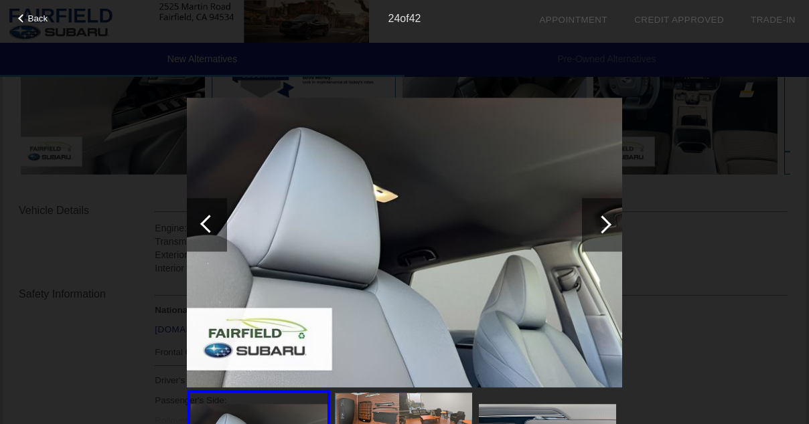
click at [204, 222] on div at bounding box center [209, 224] width 18 height 18
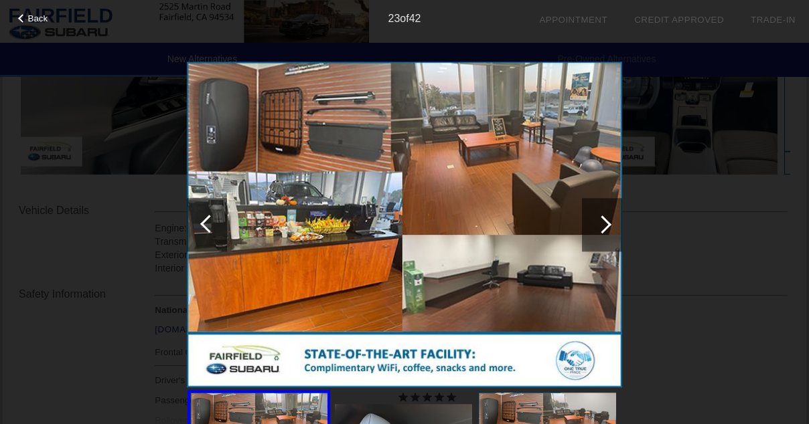
click at [204, 222] on div at bounding box center [209, 224] width 18 height 18
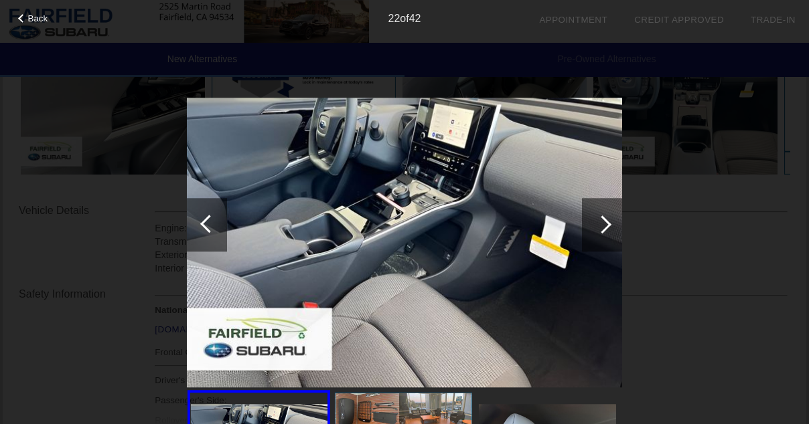
click at [204, 222] on div at bounding box center [209, 224] width 18 height 18
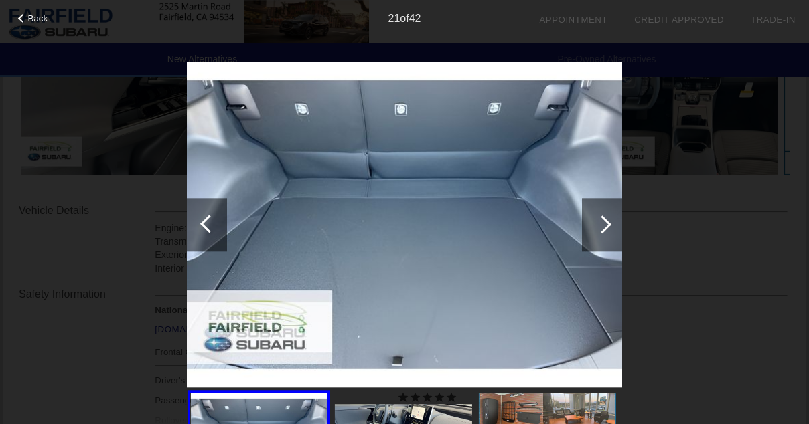
click at [617, 227] on div at bounding box center [602, 225] width 40 height 54
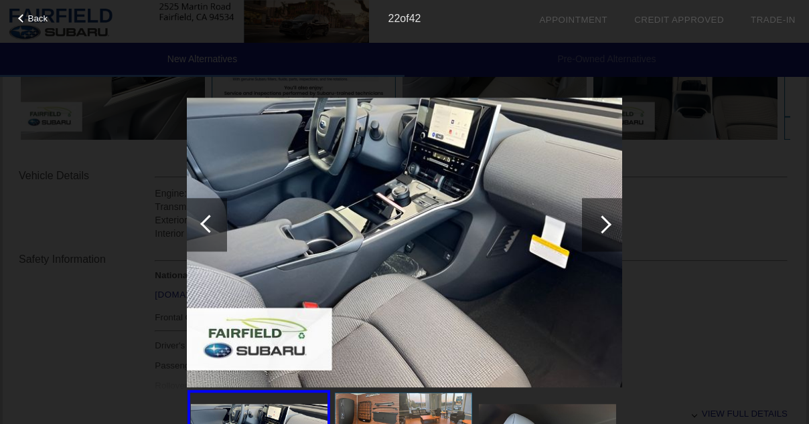
scroll to position [392, 0]
click at [206, 216] on div at bounding box center [207, 225] width 40 height 54
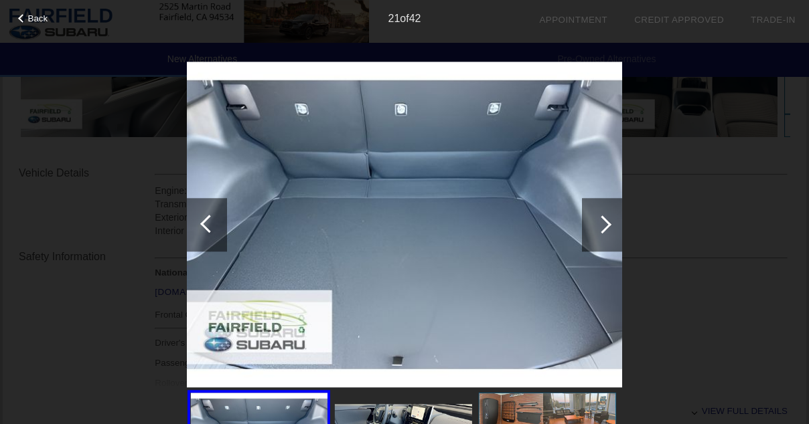
scroll to position [396, 0]
click at [205, 220] on div at bounding box center [209, 224] width 18 height 18
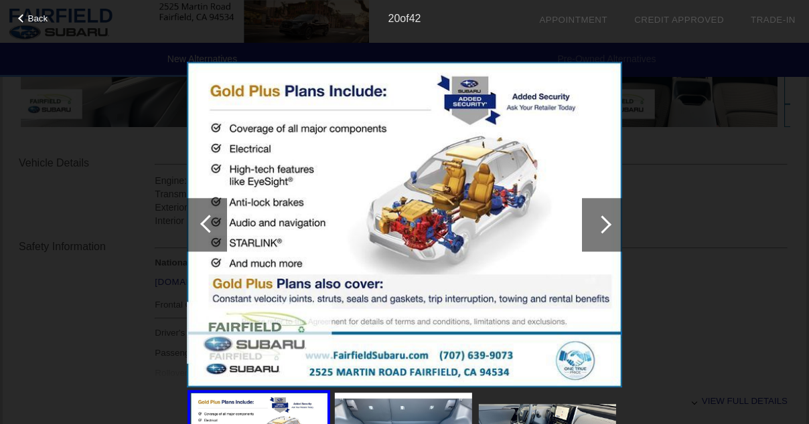
click at [599, 217] on div at bounding box center [602, 225] width 40 height 54
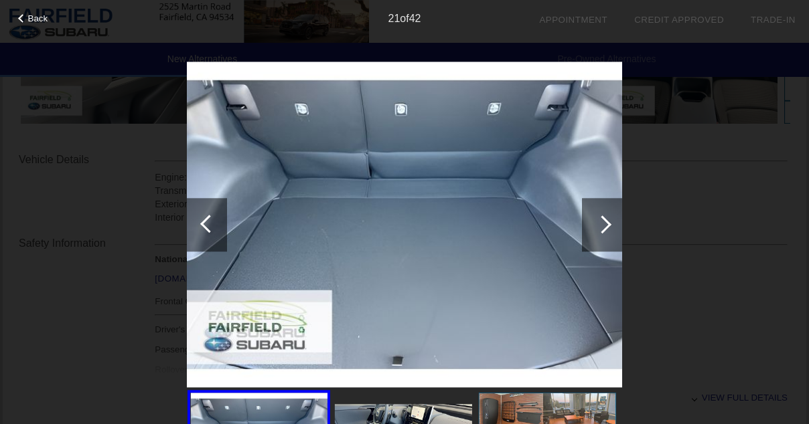
click at [599, 220] on div at bounding box center [602, 225] width 18 height 18
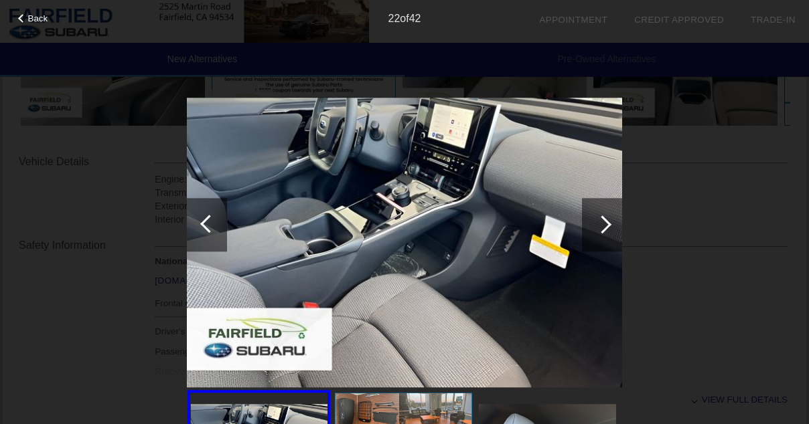
scroll to position [406, 0]
click at [599, 220] on div at bounding box center [602, 225] width 18 height 18
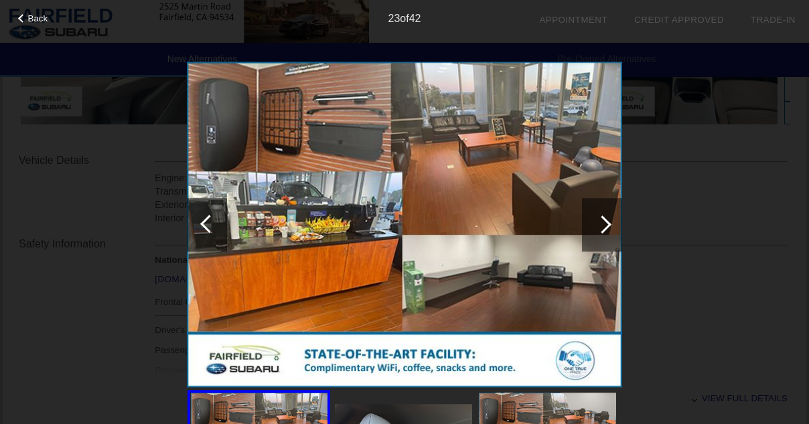
click at [599, 220] on div at bounding box center [602, 225] width 18 height 18
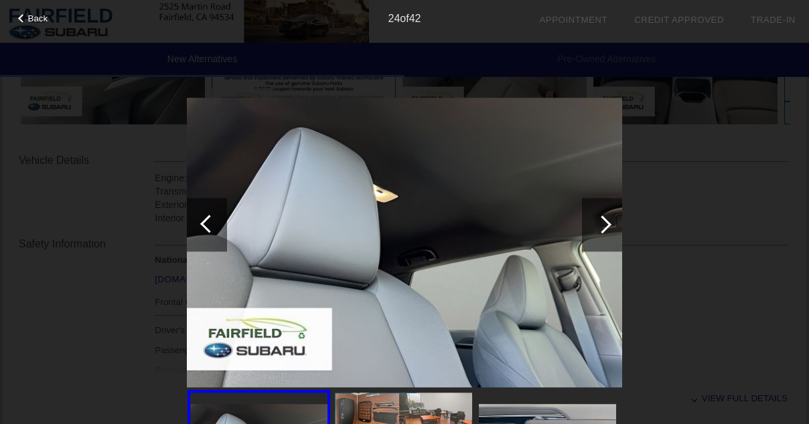
click at [599, 220] on div at bounding box center [602, 225] width 18 height 18
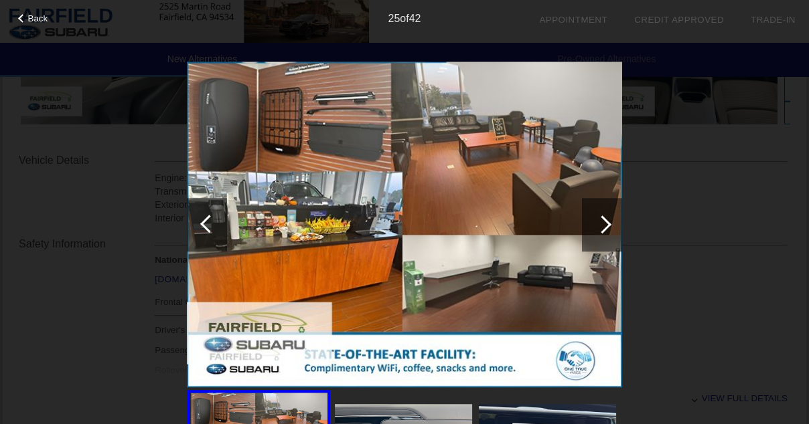
click at [599, 220] on div at bounding box center [602, 225] width 18 height 18
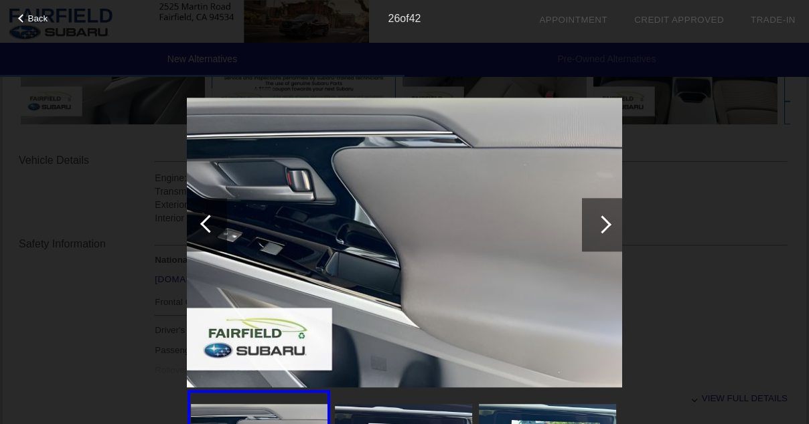
click at [616, 222] on div at bounding box center [602, 225] width 40 height 54
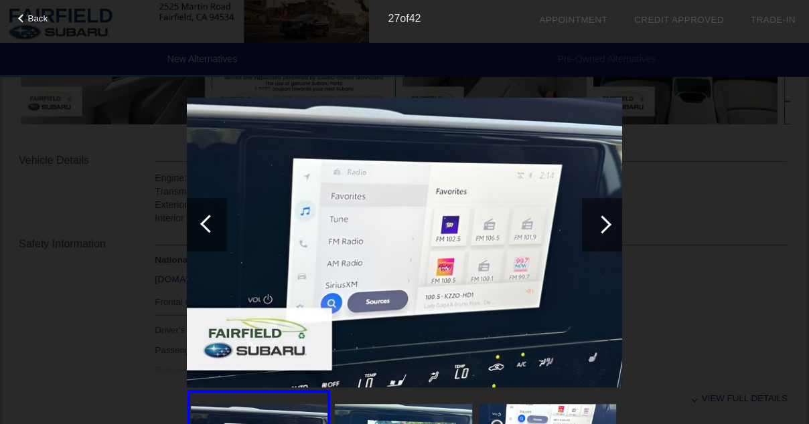
click at [616, 222] on div at bounding box center [602, 225] width 40 height 54
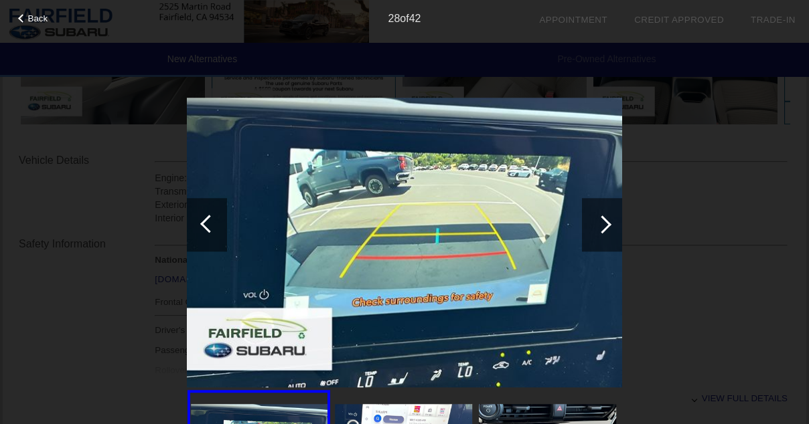
click at [616, 222] on div at bounding box center [602, 225] width 40 height 54
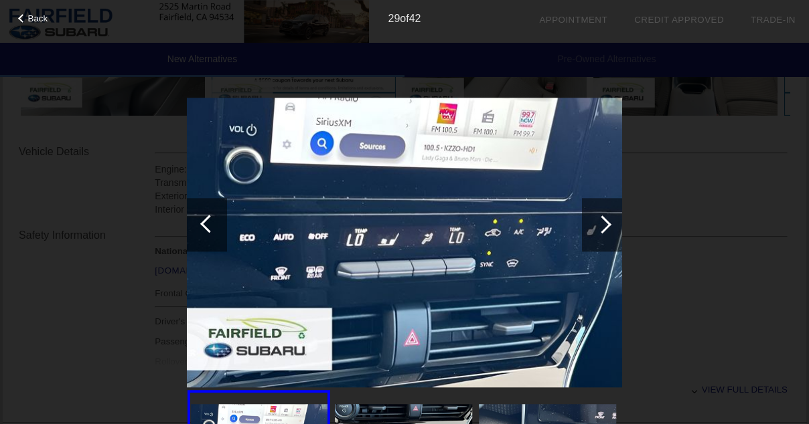
scroll to position [414, 0]
click at [391, 242] on img at bounding box center [404, 243] width 435 height 290
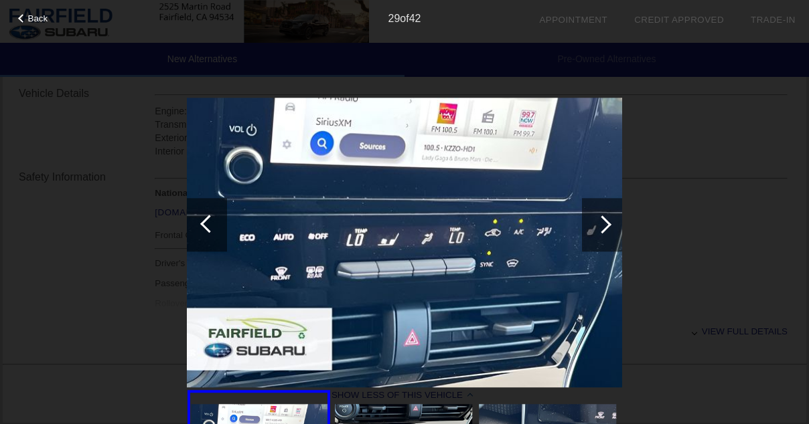
scroll to position [480, 0]
click at [212, 220] on div at bounding box center [209, 224] width 18 height 18
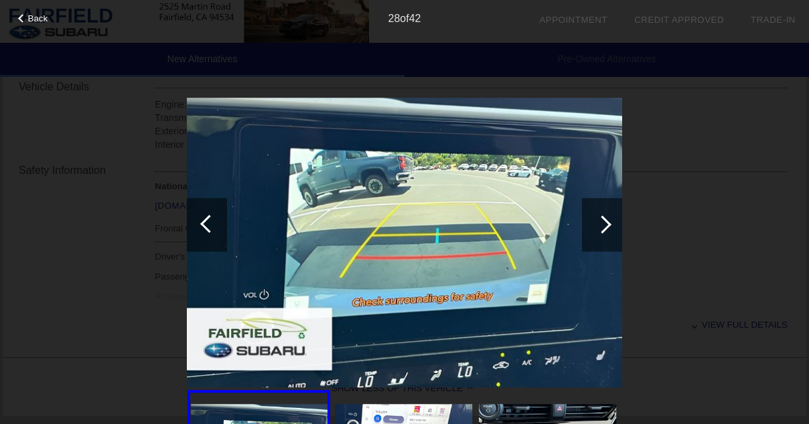
click at [212, 220] on div at bounding box center [209, 224] width 18 height 18
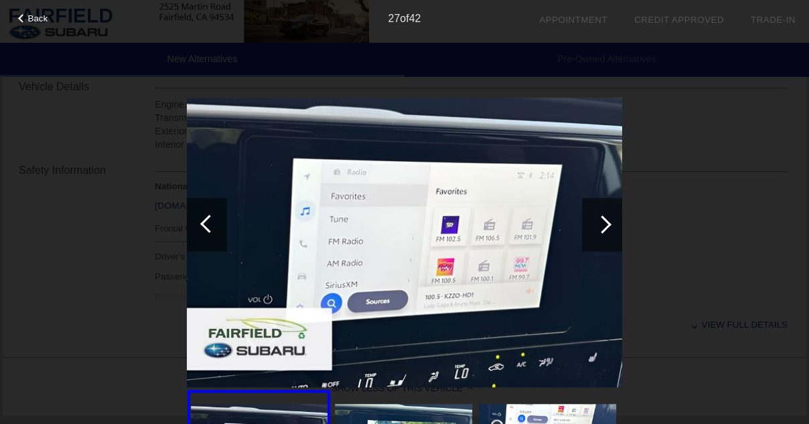
click at [212, 220] on div at bounding box center [209, 224] width 18 height 18
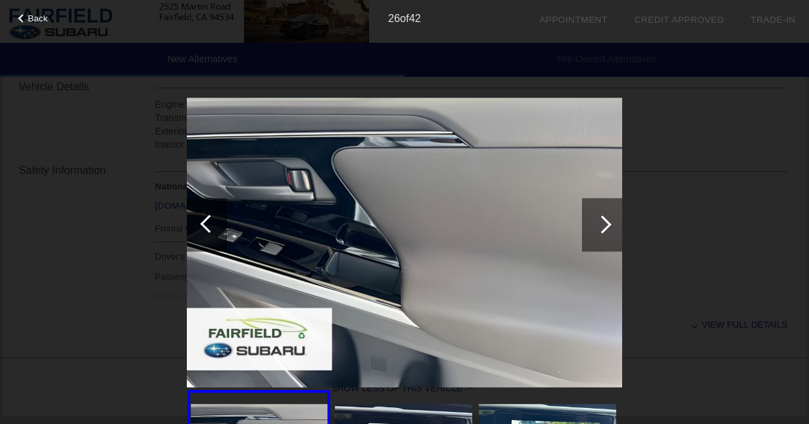
click at [212, 220] on div at bounding box center [209, 224] width 18 height 18
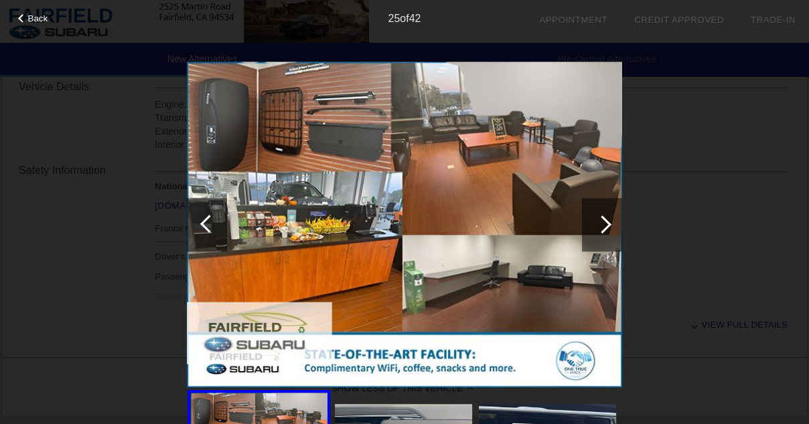
click at [212, 220] on div at bounding box center [209, 224] width 18 height 18
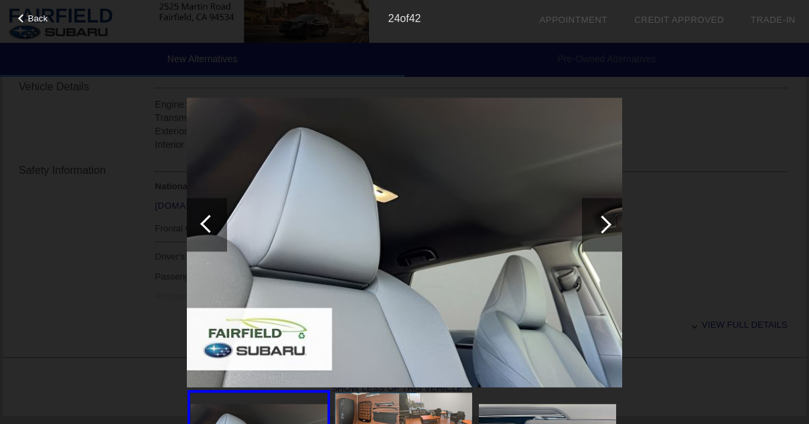
click at [212, 220] on div at bounding box center [209, 224] width 18 height 18
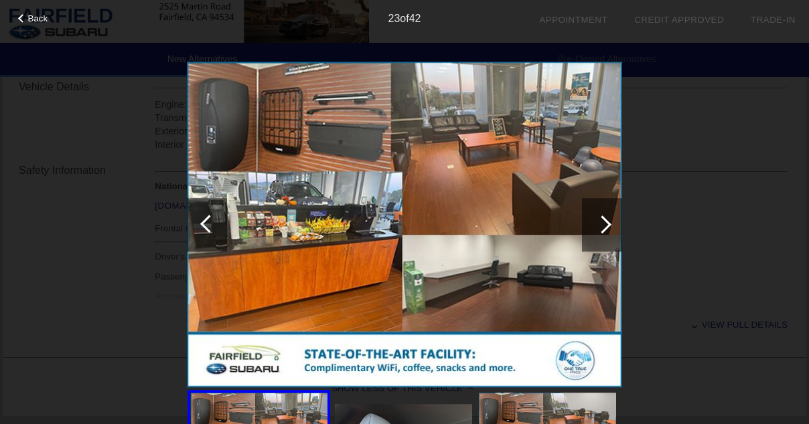
click at [212, 220] on div at bounding box center [209, 224] width 18 height 18
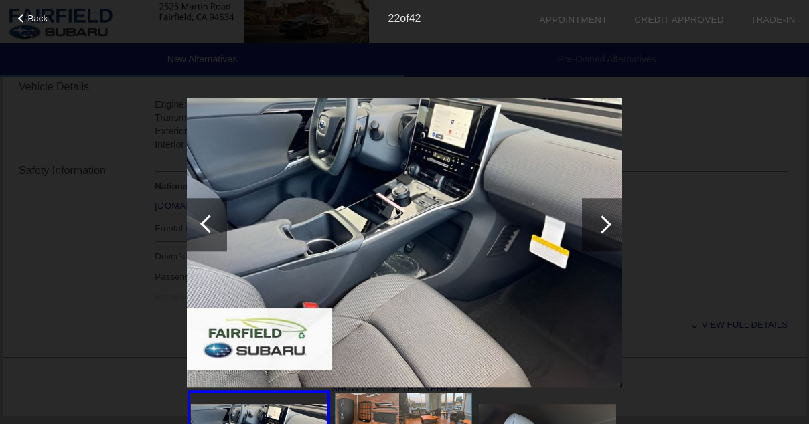
click at [212, 220] on div at bounding box center [209, 224] width 18 height 18
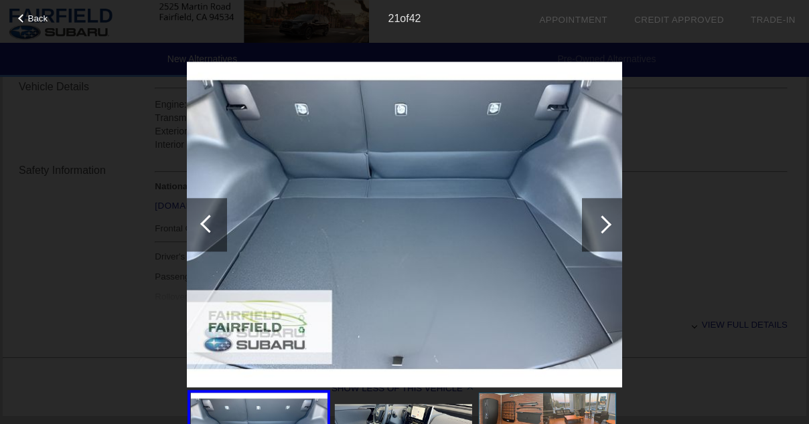
click at [212, 220] on div at bounding box center [209, 224] width 18 height 18
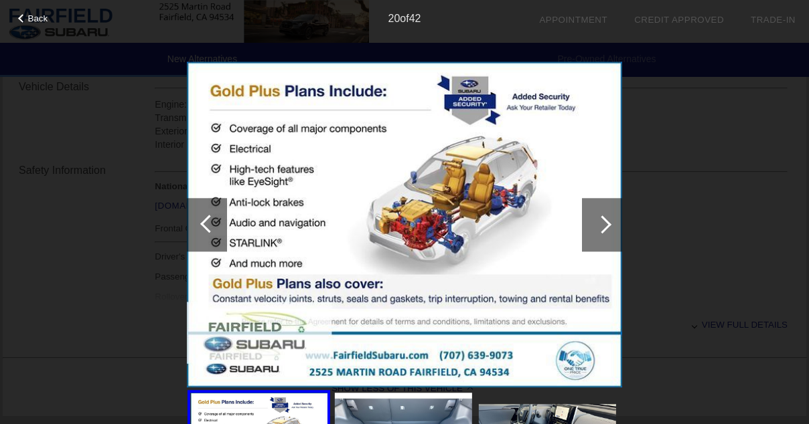
click at [212, 220] on div at bounding box center [209, 224] width 18 height 18
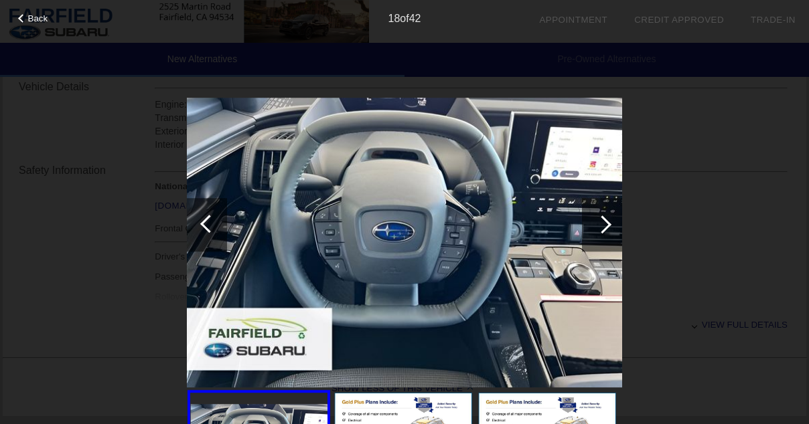
click at [212, 220] on div at bounding box center [209, 224] width 18 height 18
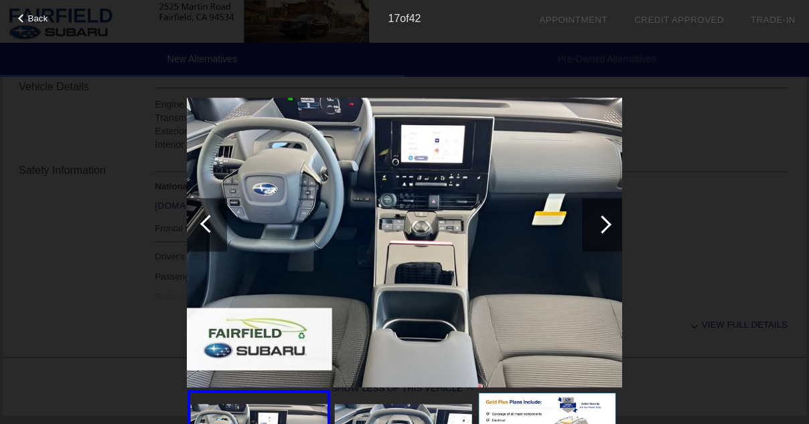
click at [212, 220] on div at bounding box center [209, 224] width 18 height 18
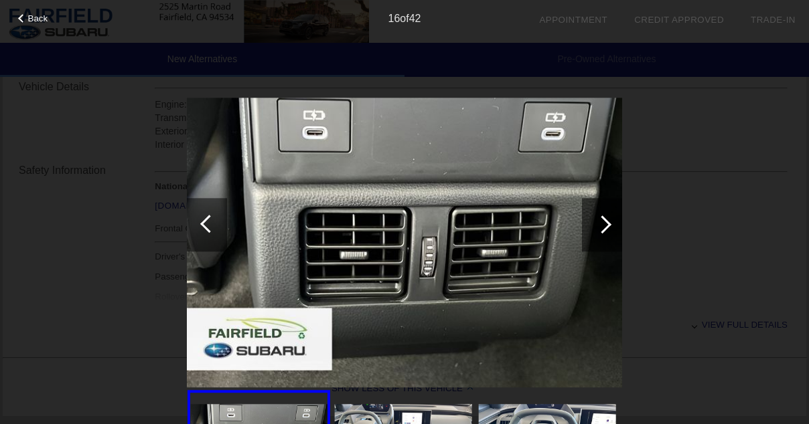
click at [212, 220] on div at bounding box center [209, 224] width 18 height 18
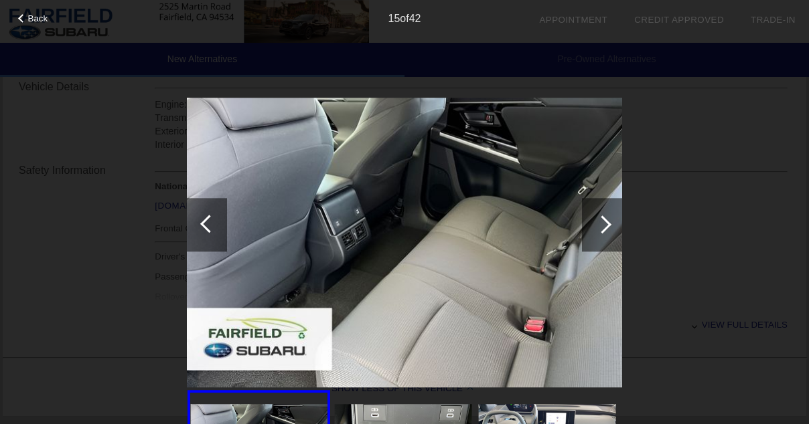
click at [212, 220] on div at bounding box center [209, 224] width 18 height 18
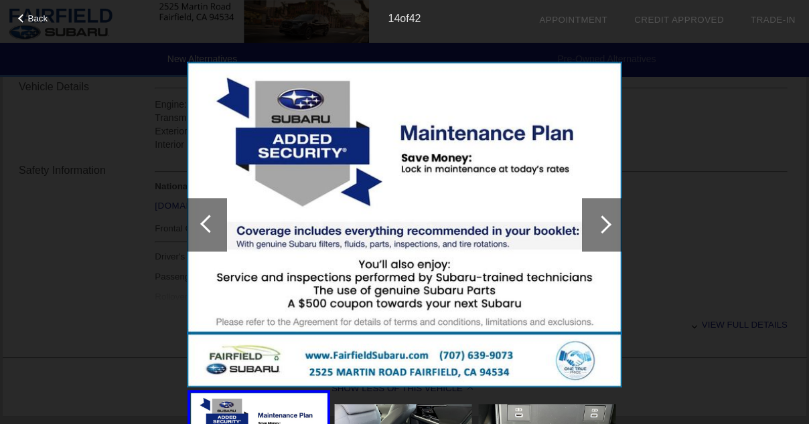
click at [212, 220] on div at bounding box center [209, 224] width 18 height 18
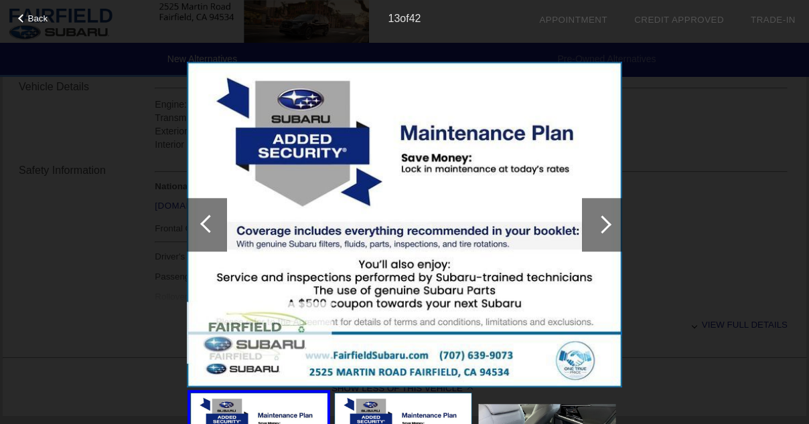
click at [212, 220] on div at bounding box center [209, 224] width 18 height 18
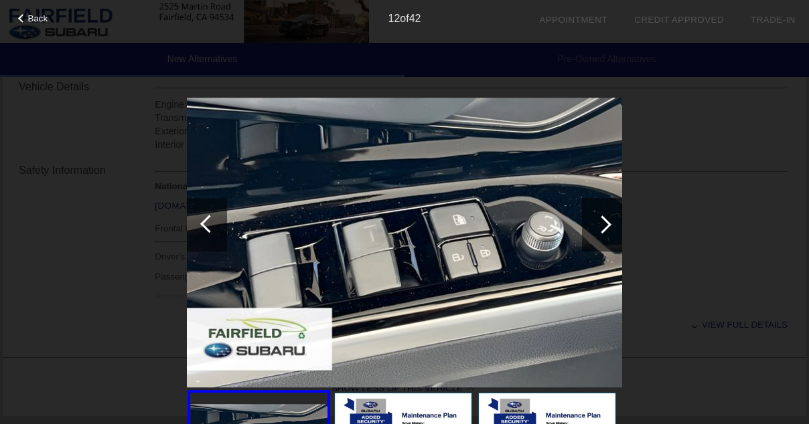
click at [212, 220] on div at bounding box center [209, 224] width 18 height 18
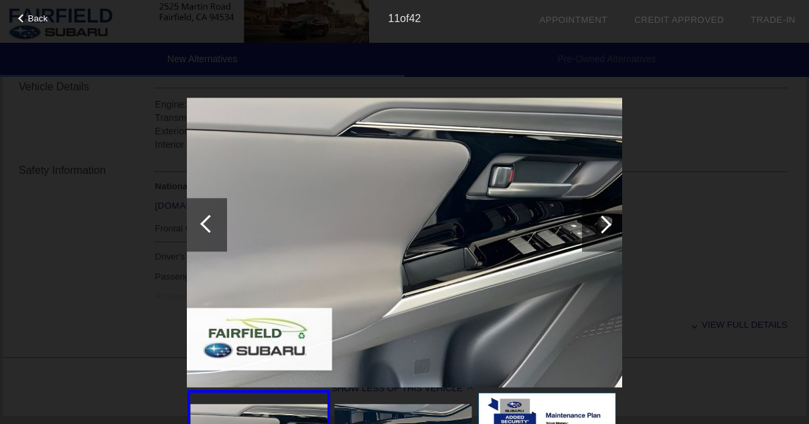
click at [759, 149] on div "Back 11 of 42" at bounding box center [404, 212] width 809 height 424
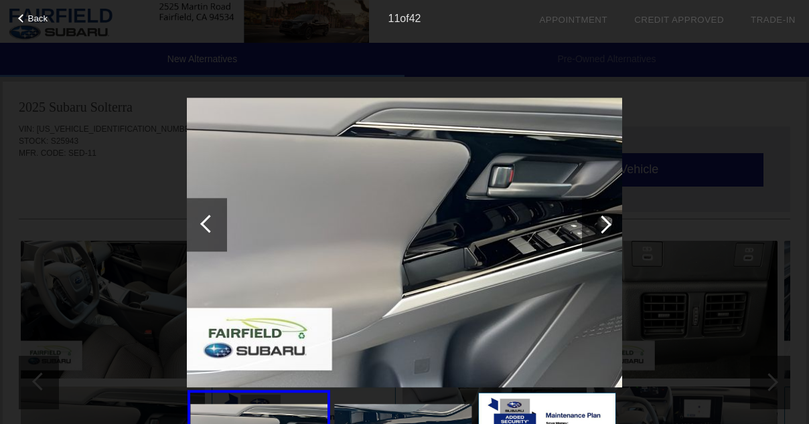
scroll to position [0, 0]
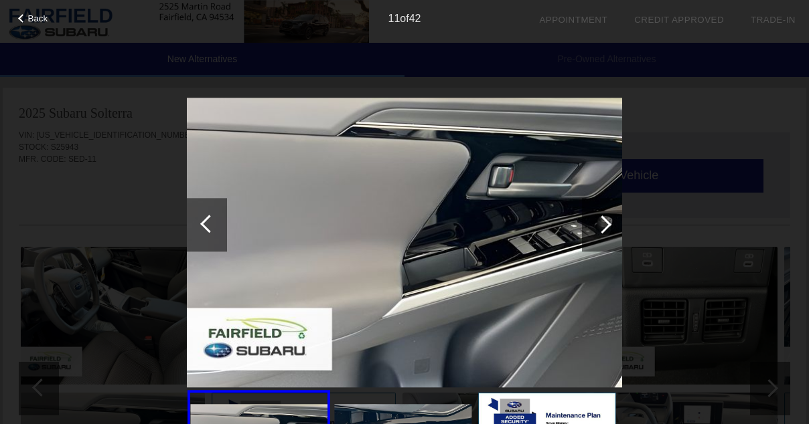
click at [35, 23] on span "Back" at bounding box center [38, 18] width 20 height 10
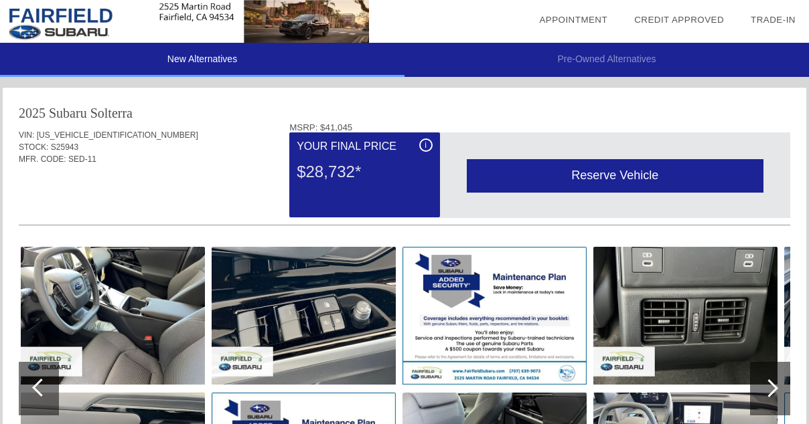
click at [678, 18] on link "Credit Approved" at bounding box center [679, 20] width 90 height 10
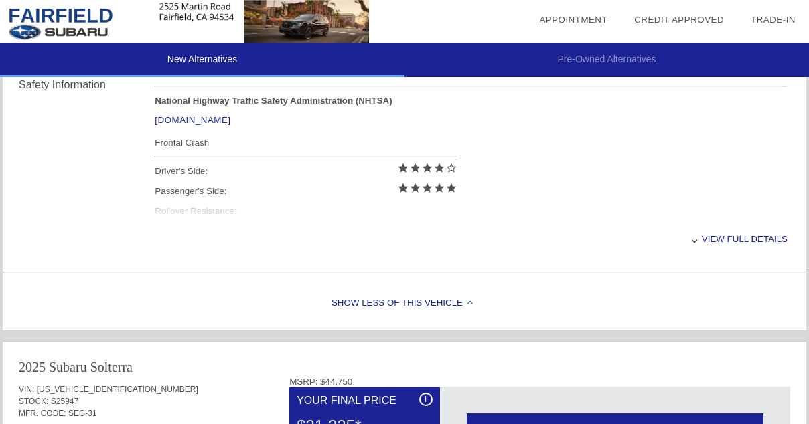
scroll to position [570, 0]
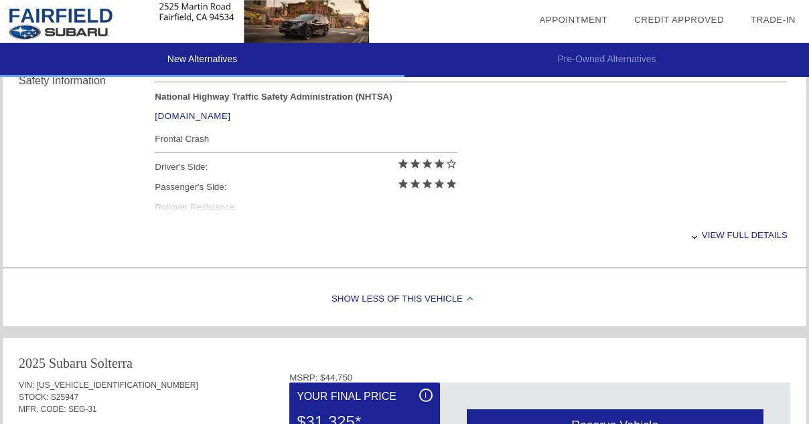
click at [694, 231] on div "View full details" at bounding box center [471, 235] width 633 height 33
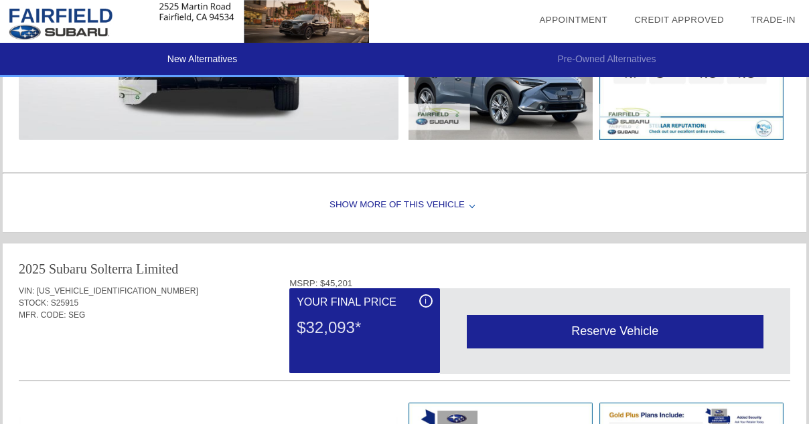
scroll to position [1212, 0]
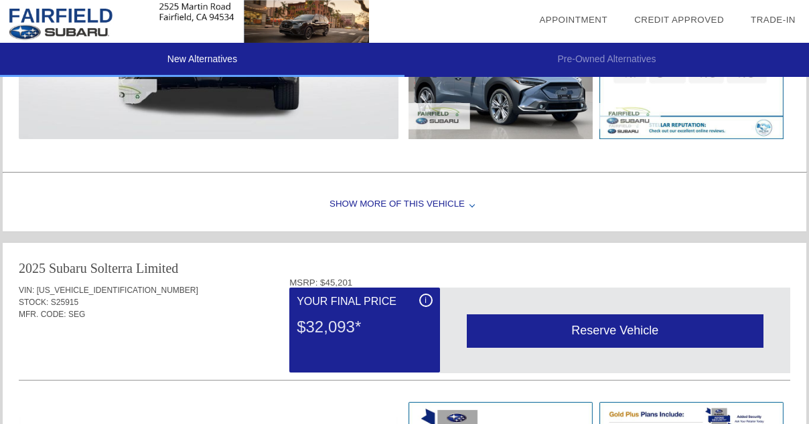
click at [467, 206] on div "Show More of this Vehicle" at bounding box center [404, 205] width 803 height 54
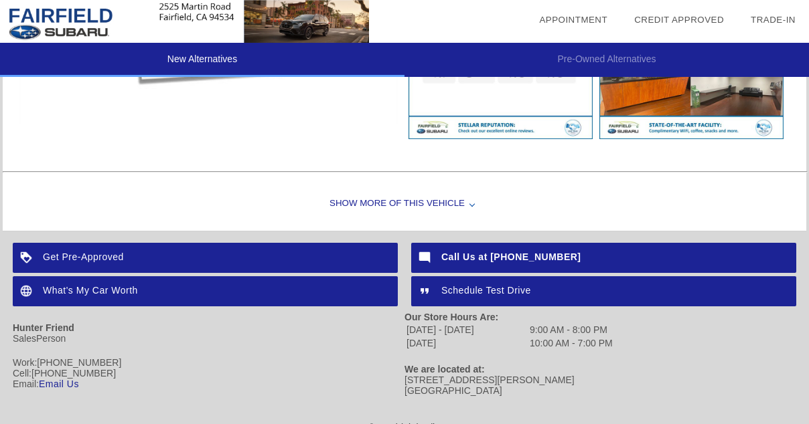
scroll to position [2045, 0]
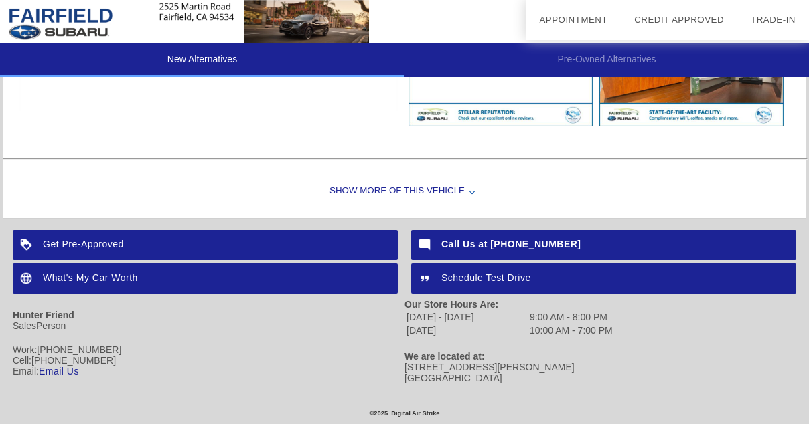
click at [115, 280] on div "What's My Car Worth" at bounding box center [205, 279] width 385 height 30
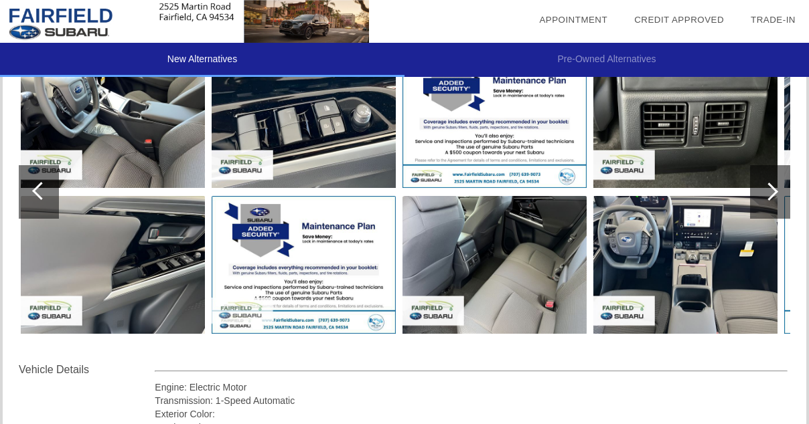
scroll to position [200, 0]
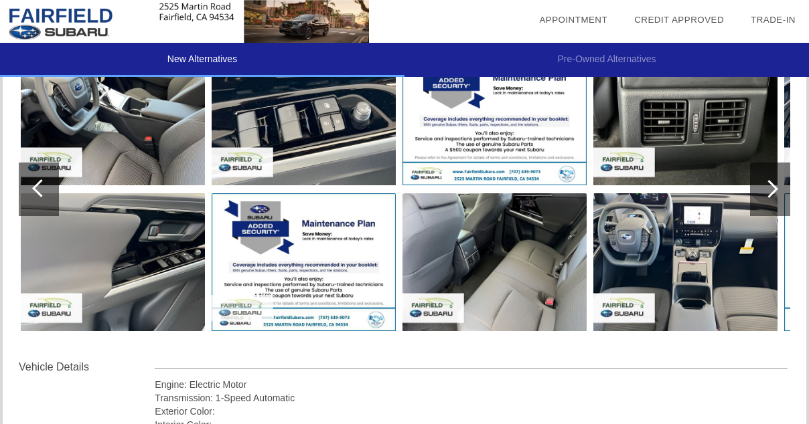
click at [176, 266] on img at bounding box center [113, 262] width 184 height 138
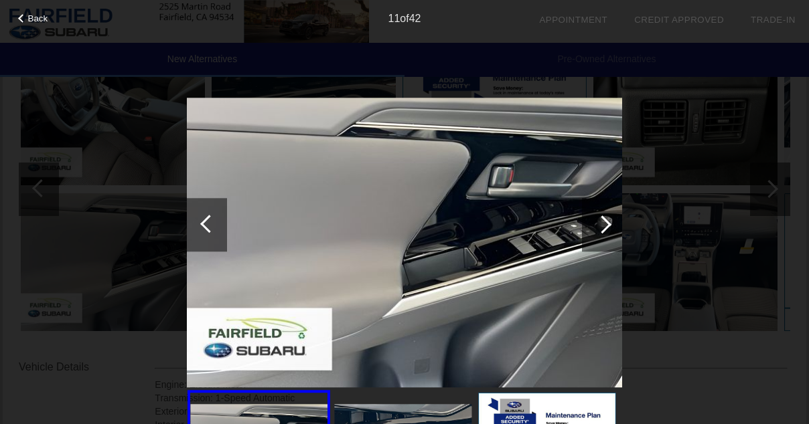
click at [613, 216] on div at bounding box center [602, 225] width 40 height 54
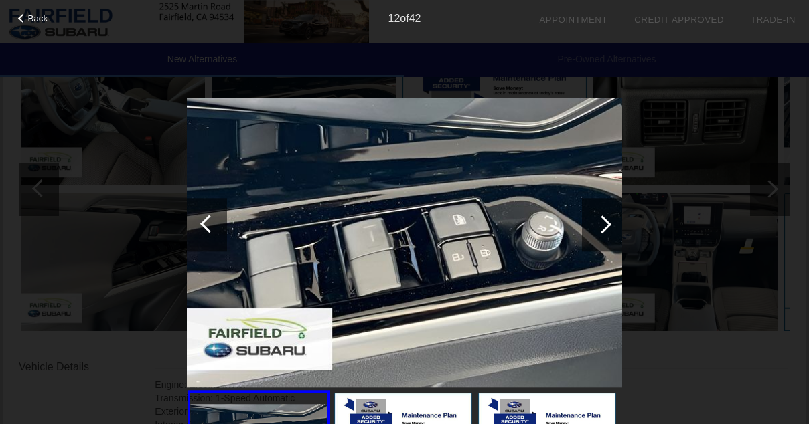
click at [613, 216] on div at bounding box center [602, 225] width 40 height 54
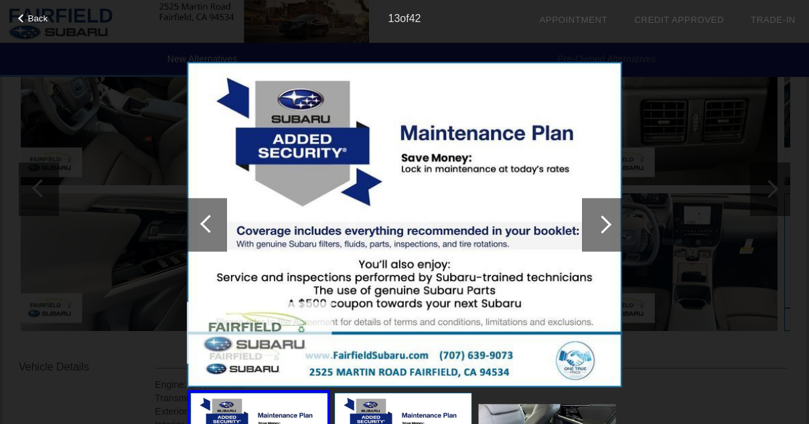
click at [613, 216] on div at bounding box center [602, 225] width 40 height 54
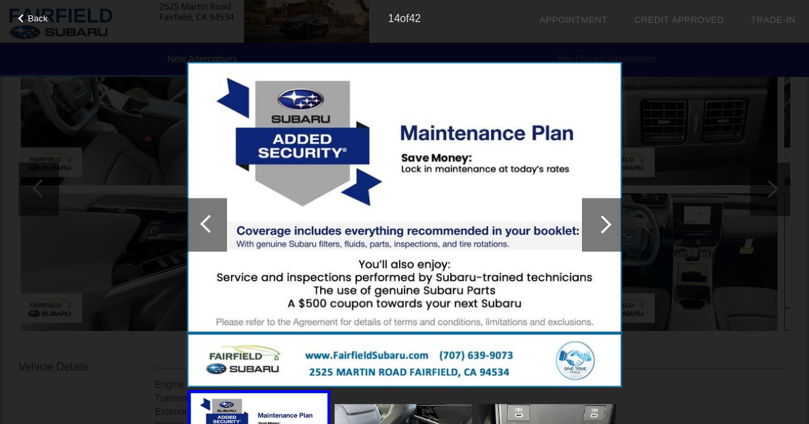
click at [613, 216] on div at bounding box center [602, 225] width 40 height 54
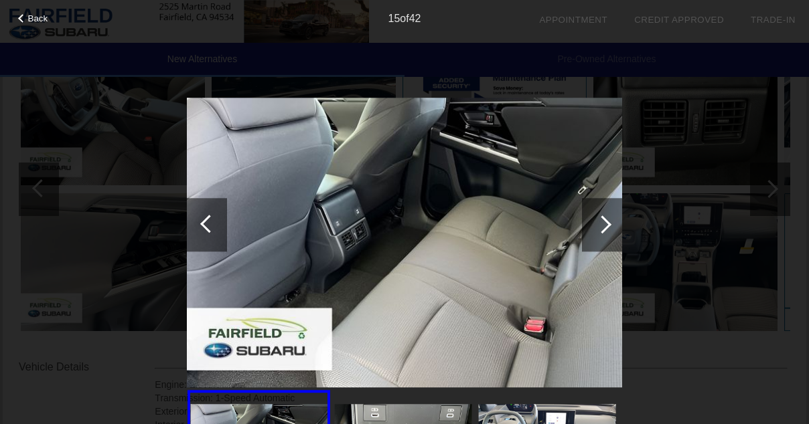
click at [613, 216] on div at bounding box center [602, 225] width 40 height 54
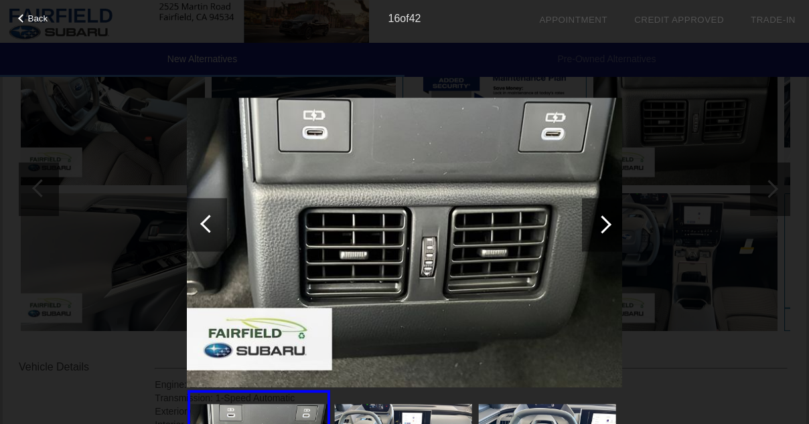
click at [613, 216] on div at bounding box center [602, 225] width 40 height 54
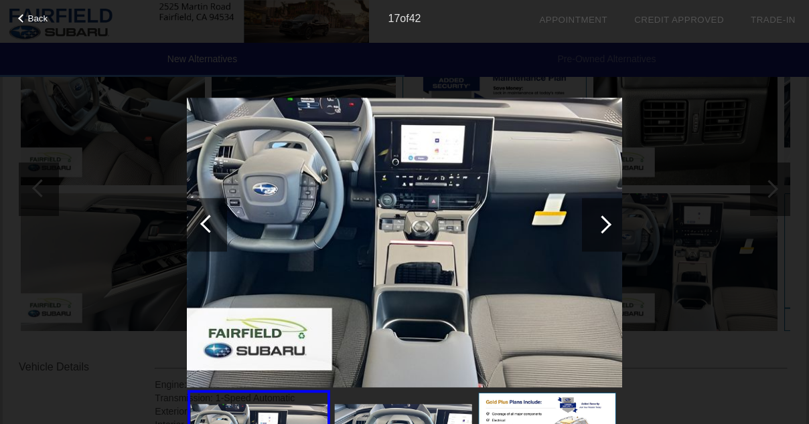
click at [613, 216] on div at bounding box center [602, 225] width 40 height 54
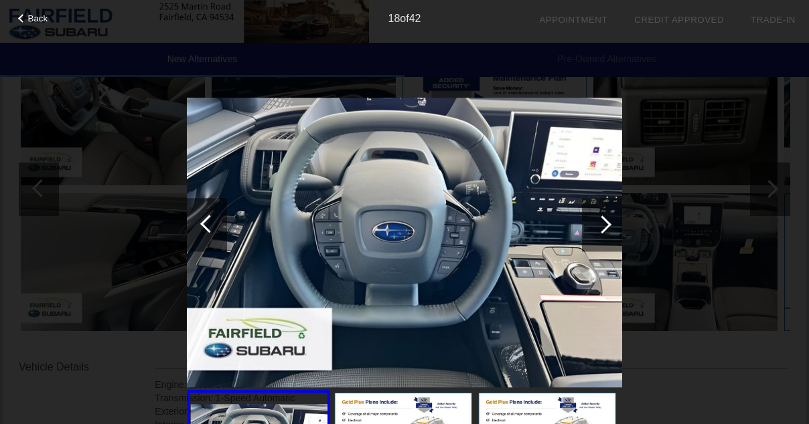
click at [613, 218] on div at bounding box center [602, 225] width 40 height 54
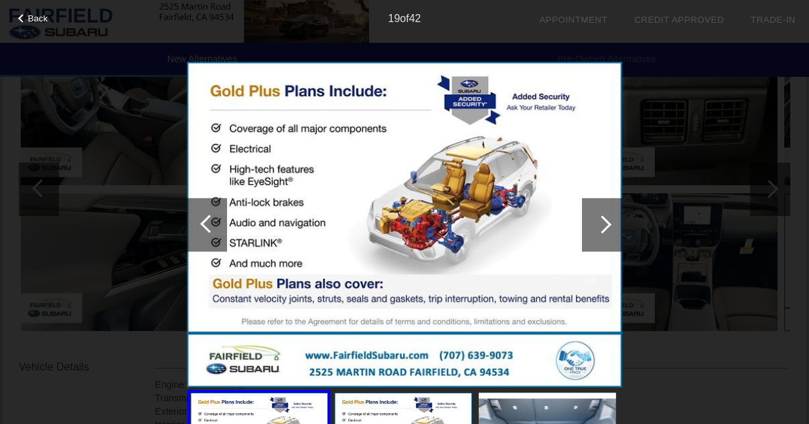
click at [613, 218] on div at bounding box center [602, 225] width 40 height 54
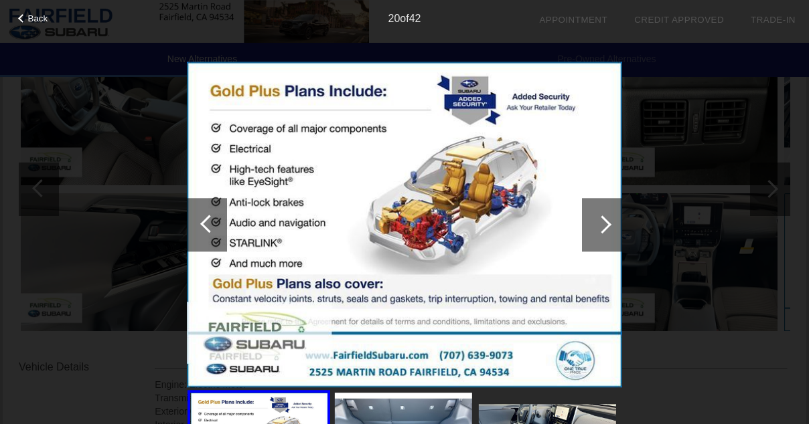
click at [613, 218] on div at bounding box center [602, 225] width 40 height 54
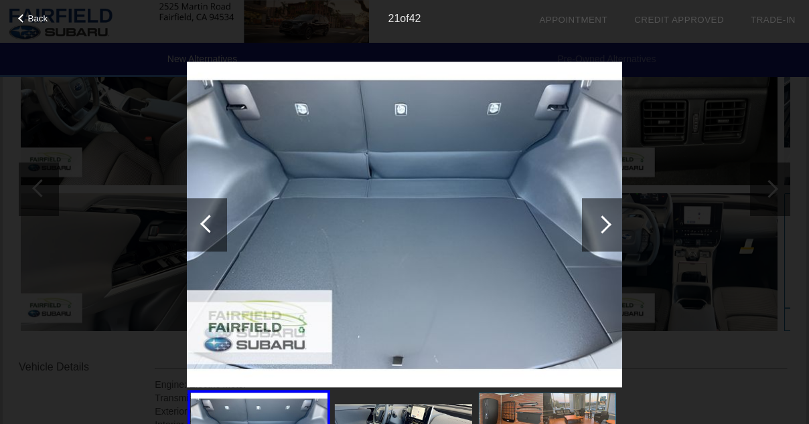
click at [613, 218] on div at bounding box center [602, 225] width 40 height 54
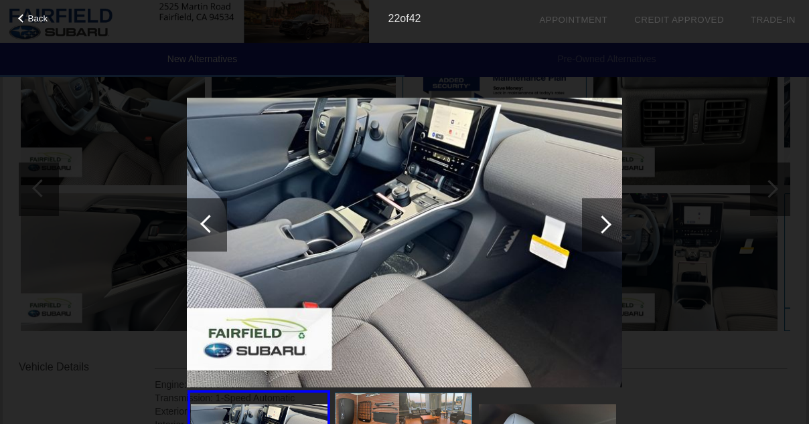
click at [613, 218] on div at bounding box center [602, 225] width 40 height 54
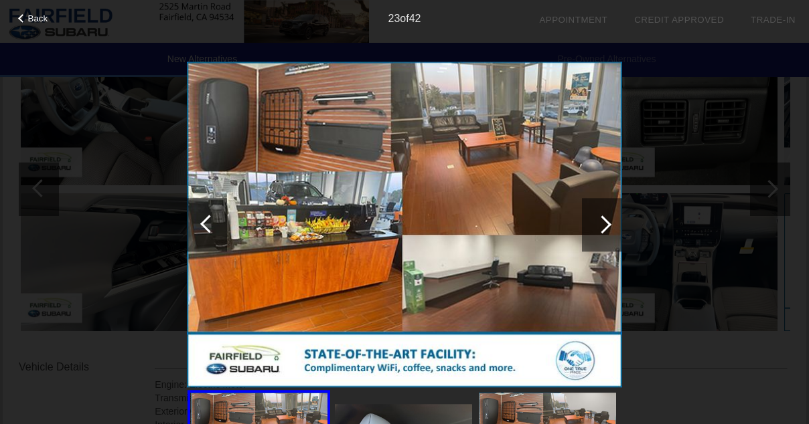
click at [613, 218] on div at bounding box center [602, 225] width 40 height 54
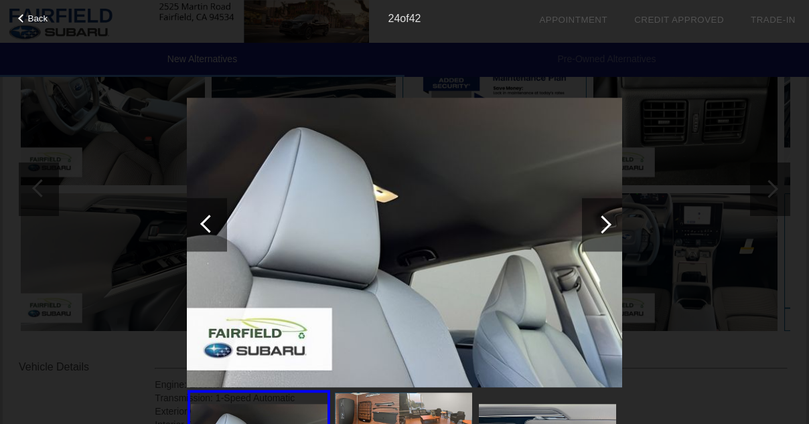
click at [613, 218] on div at bounding box center [602, 225] width 40 height 54
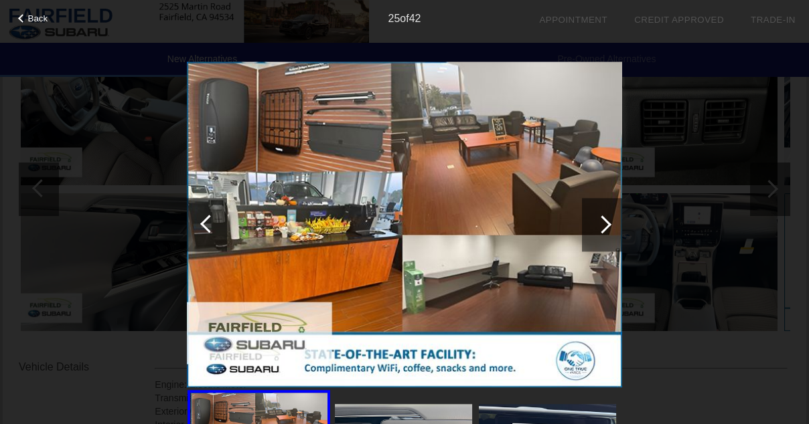
click at [613, 218] on div at bounding box center [602, 225] width 40 height 54
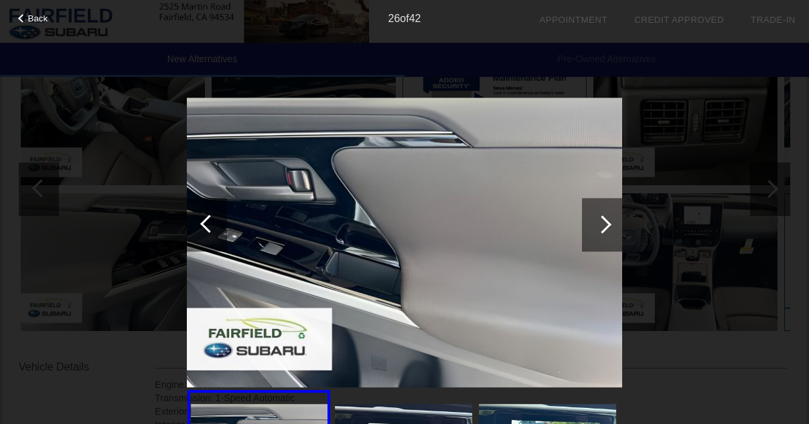
click at [613, 218] on div at bounding box center [602, 225] width 40 height 54
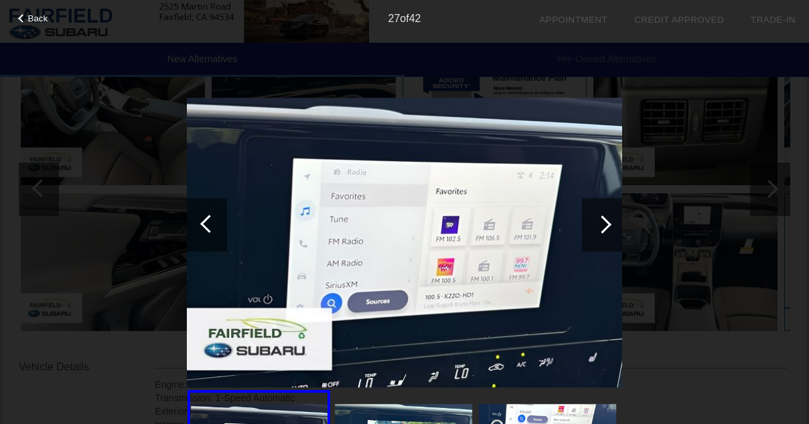
click at [613, 218] on div at bounding box center [602, 225] width 40 height 54
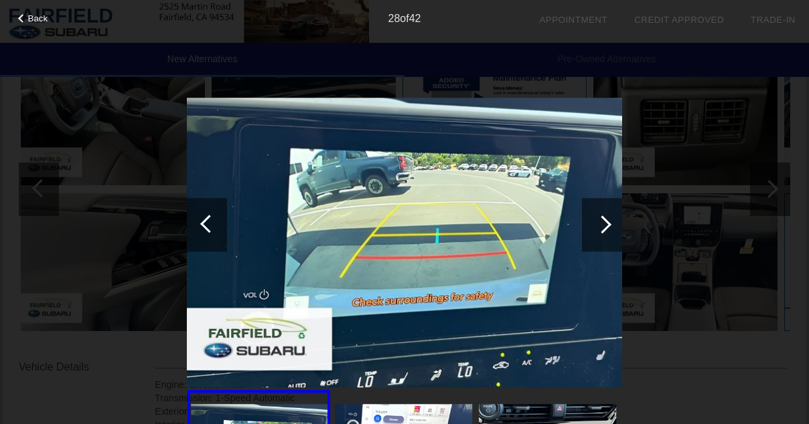
click at [623, 219] on div "Back 28 of 42" at bounding box center [404, 212] width 809 height 424
click at [607, 221] on div at bounding box center [602, 225] width 18 height 18
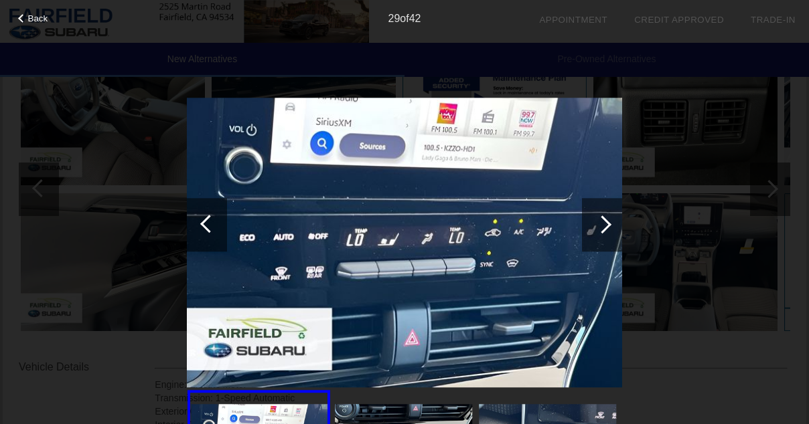
click at [193, 225] on div at bounding box center [207, 225] width 40 height 54
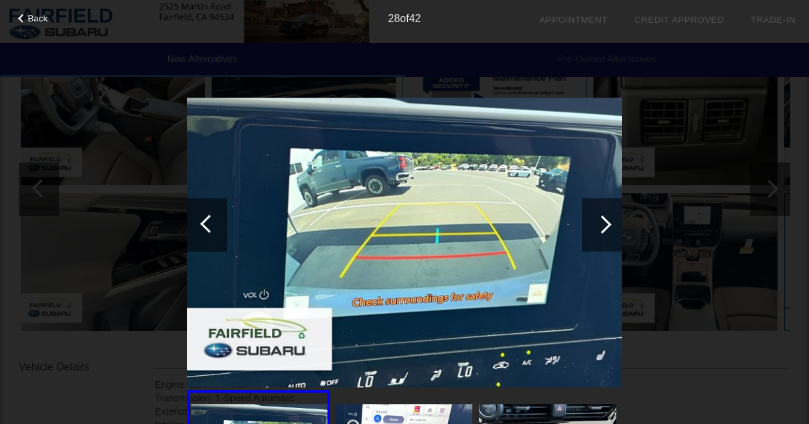
click at [603, 229] on div at bounding box center [602, 225] width 18 height 18
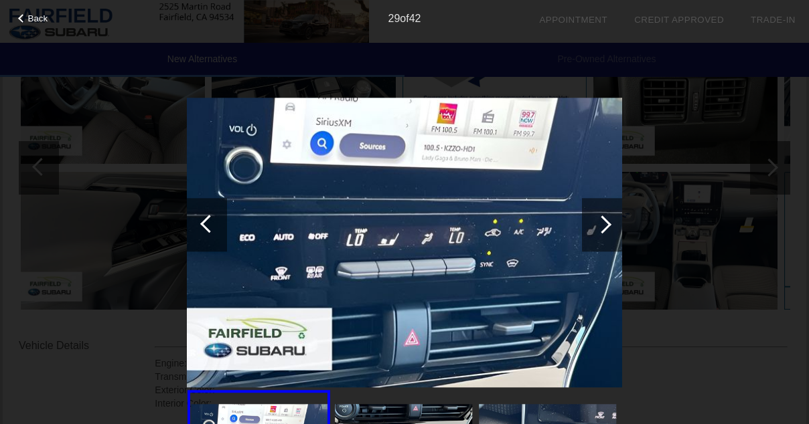
scroll to position [222, 0]
click at [497, 234] on img at bounding box center [404, 243] width 435 height 290
click at [602, 230] on div at bounding box center [602, 225] width 18 height 18
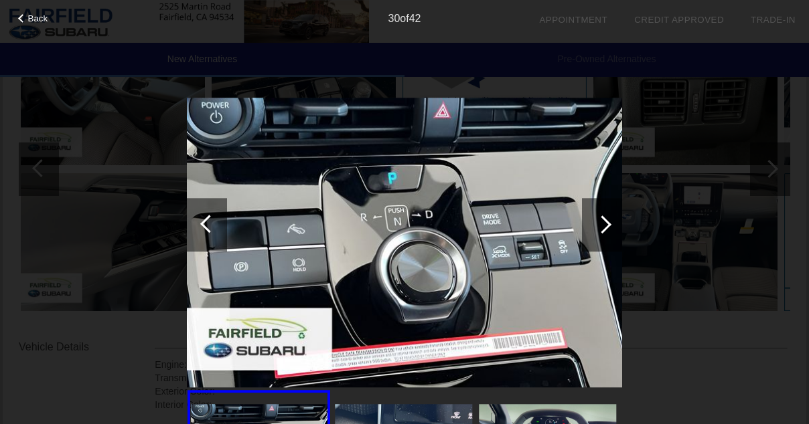
scroll to position [218, 0]
click at [602, 230] on div at bounding box center [602, 225] width 18 height 18
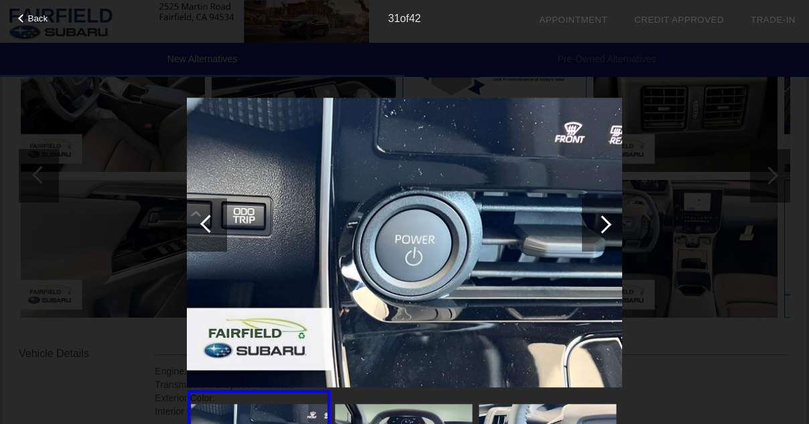
click at [603, 230] on div at bounding box center [602, 225] width 18 height 18
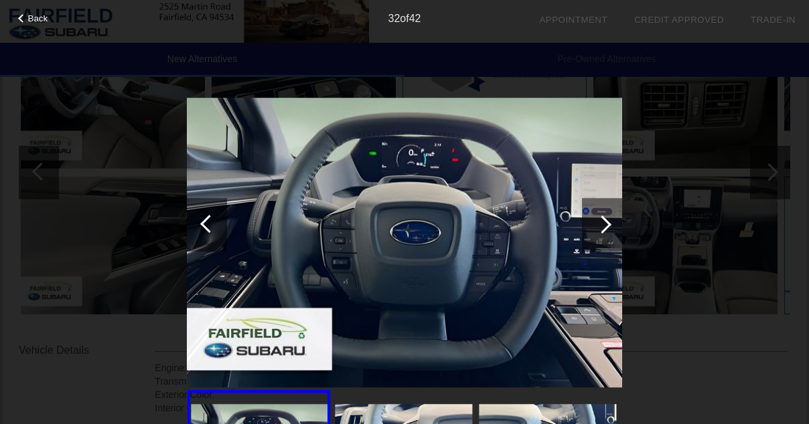
scroll to position [217, 0]
click at [603, 230] on div at bounding box center [602, 225] width 18 height 18
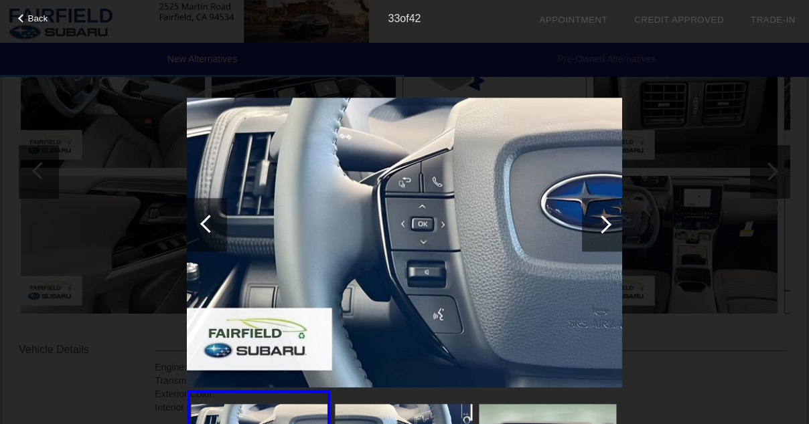
click at [603, 230] on div at bounding box center [602, 225] width 18 height 18
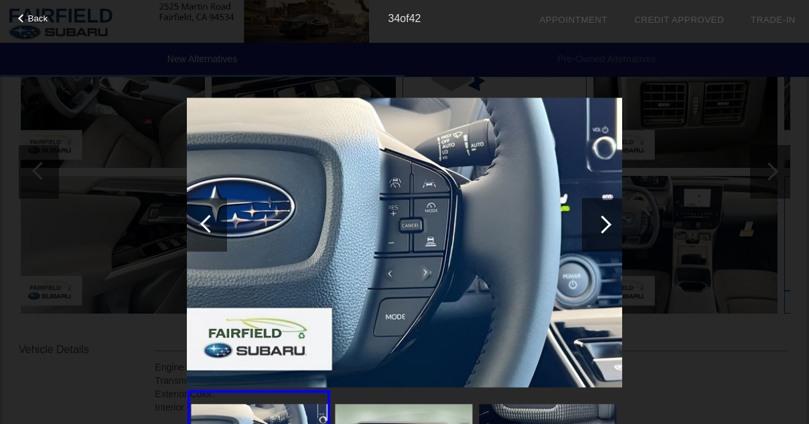
click at [603, 230] on div at bounding box center [602, 225] width 18 height 18
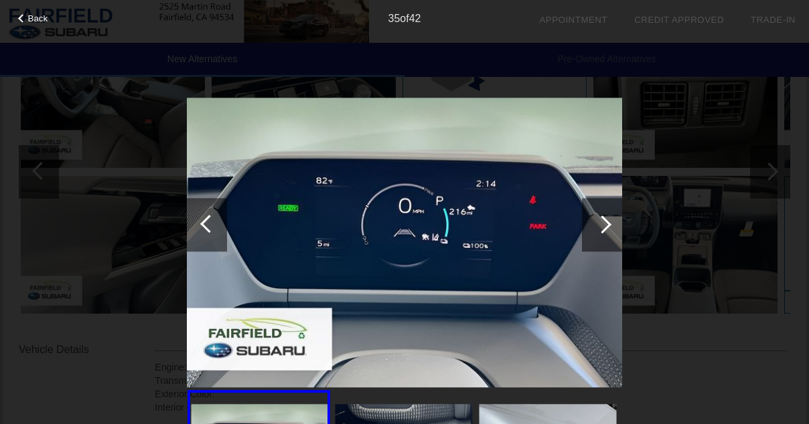
click at [603, 230] on div at bounding box center [602, 225] width 18 height 18
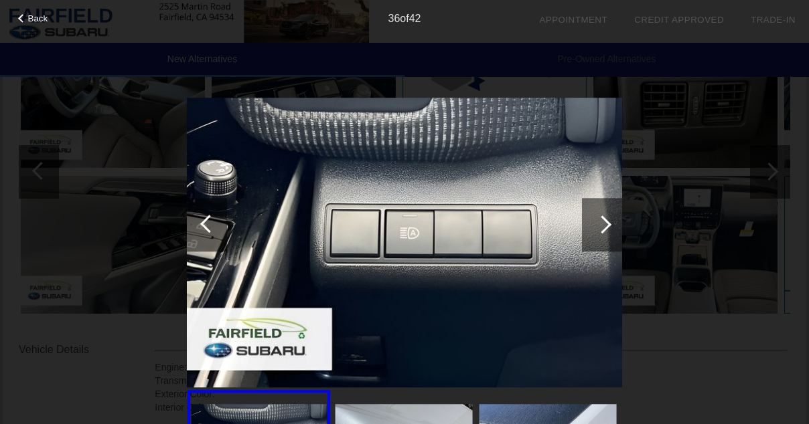
click at [602, 230] on div at bounding box center [602, 225] width 18 height 18
